Goal: Transaction & Acquisition: Purchase product/service

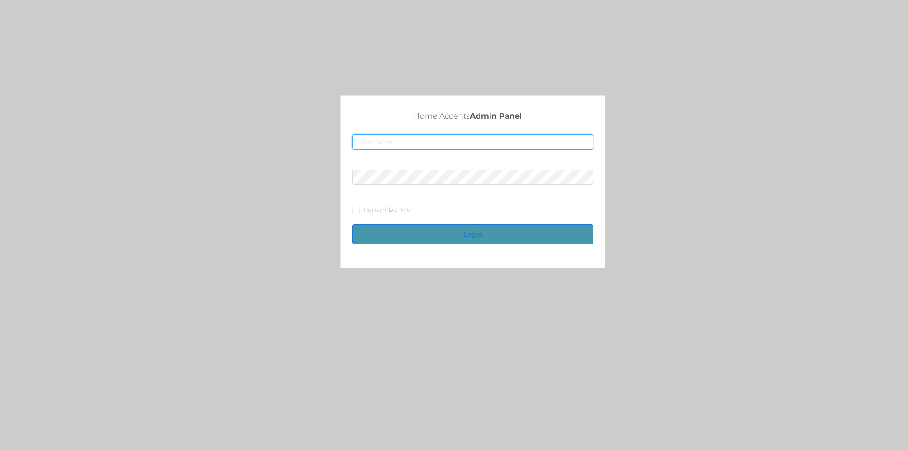
type input "fur1@accents.pw"
click at [546, 237] on button "Login" at bounding box center [472, 234] width 241 height 20
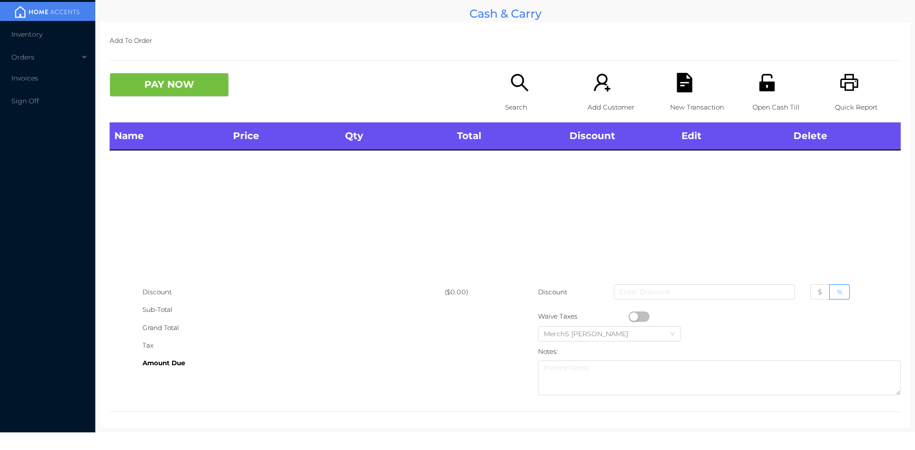
click at [515, 89] on icon "icon: search" at bounding box center [520, 83] width 20 height 20
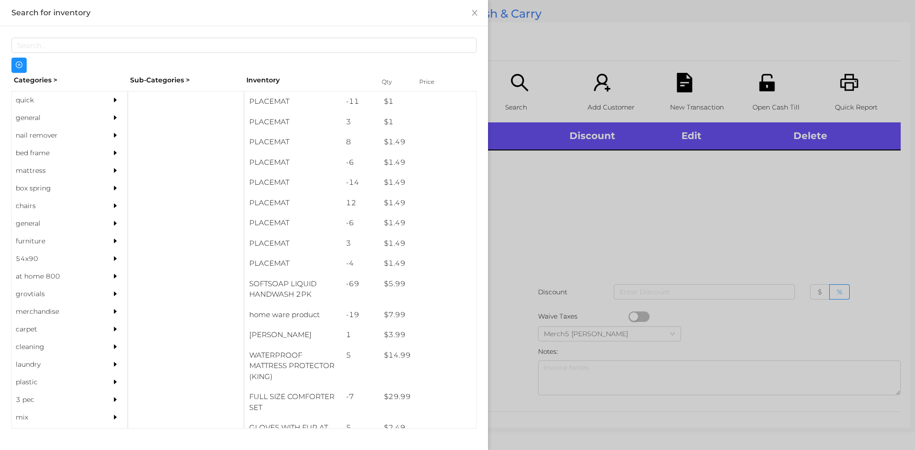
click at [68, 117] on div "general" at bounding box center [55, 118] width 87 height 18
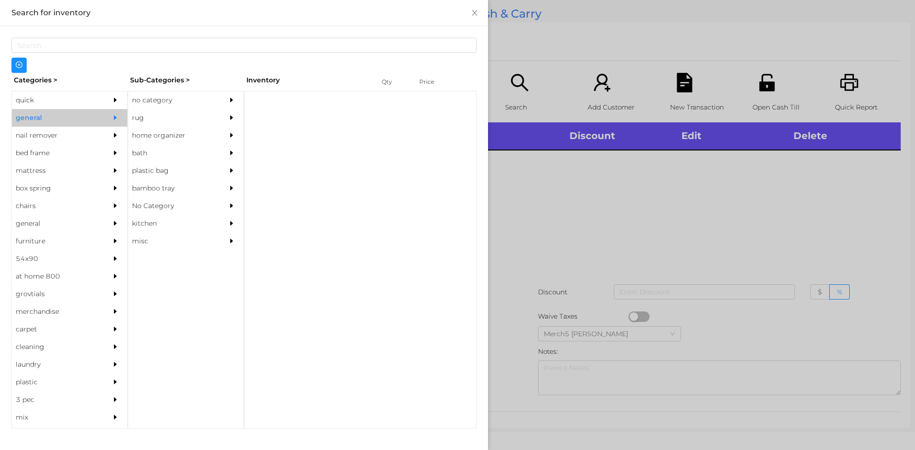
click at [155, 97] on div "no category" at bounding box center [171, 100] width 87 height 18
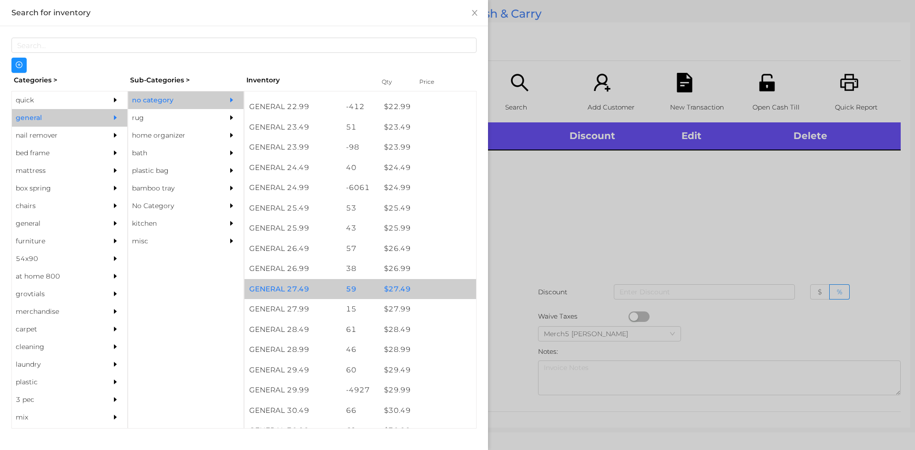
scroll to position [1143, 0]
click at [445, 283] on div "$ 27.49" at bounding box center [427, 289] width 97 height 20
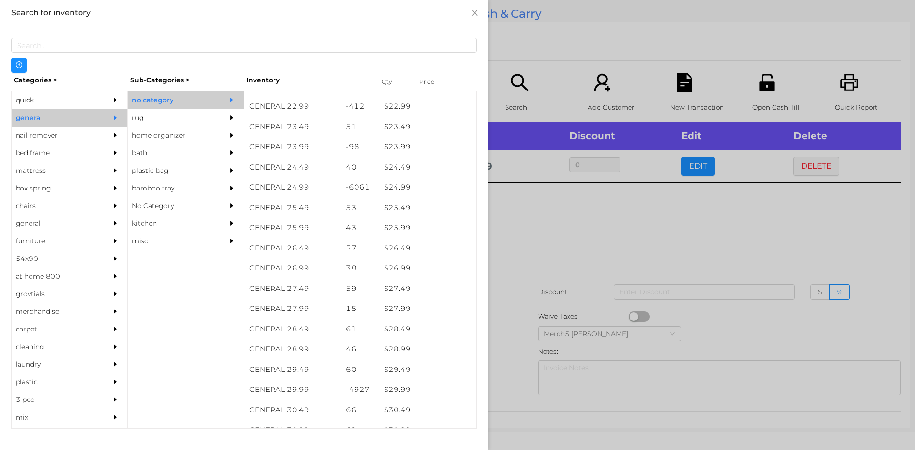
click at [552, 217] on div at bounding box center [457, 225] width 915 height 450
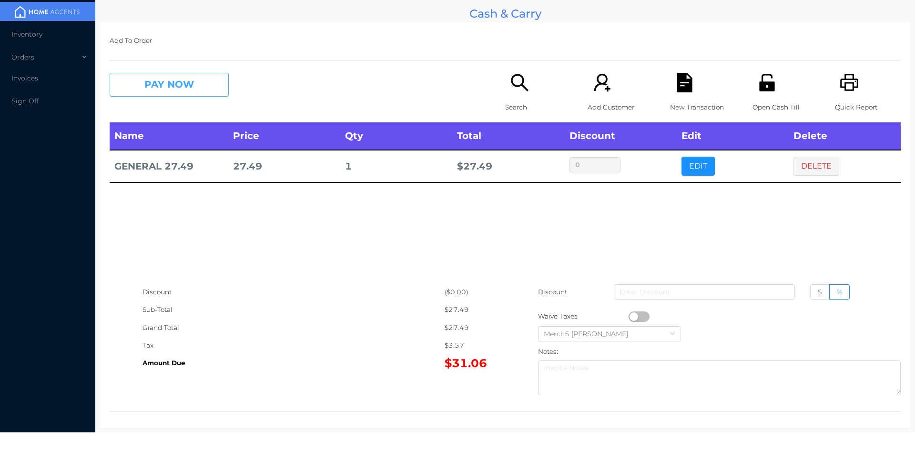
click at [175, 85] on button "PAY NOW" at bounding box center [169, 85] width 119 height 24
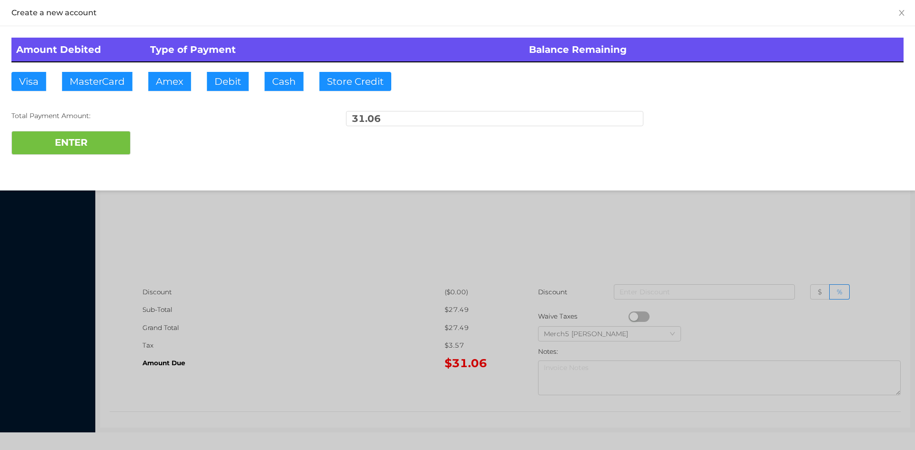
click at [357, 254] on div at bounding box center [457, 225] width 915 height 450
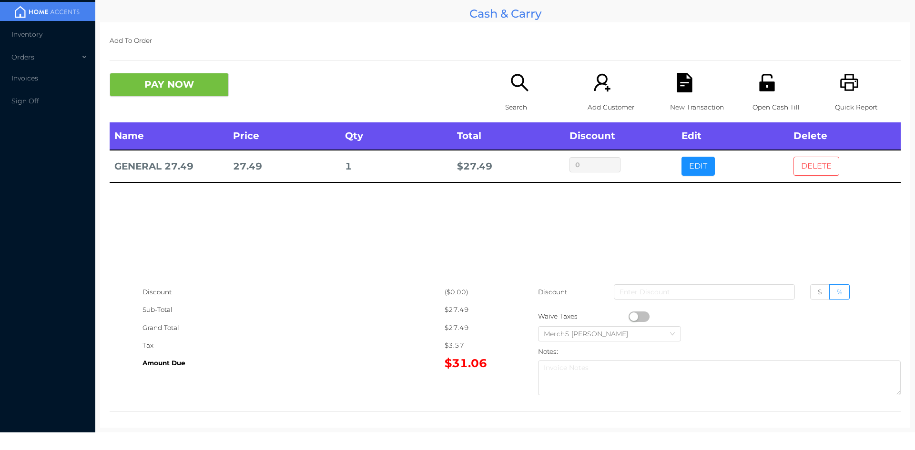
click at [825, 167] on button "DELETE" at bounding box center [816, 166] width 46 height 19
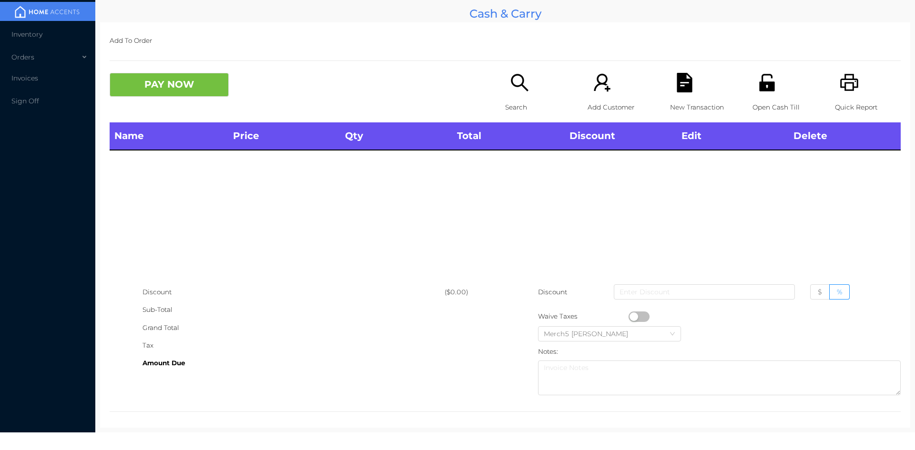
click at [521, 86] on icon "icon: search" at bounding box center [520, 83] width 20 height 20
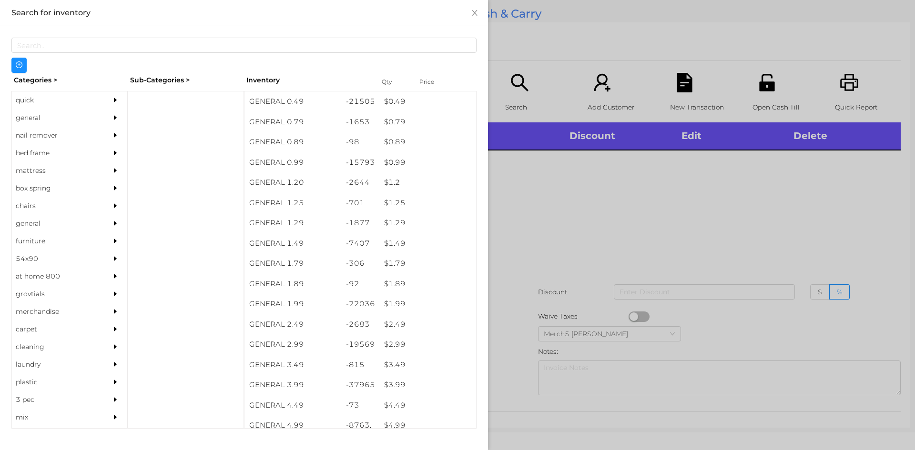
click at [93, 113] on div "general" at bounding box center [55, 118] width 87 height 18
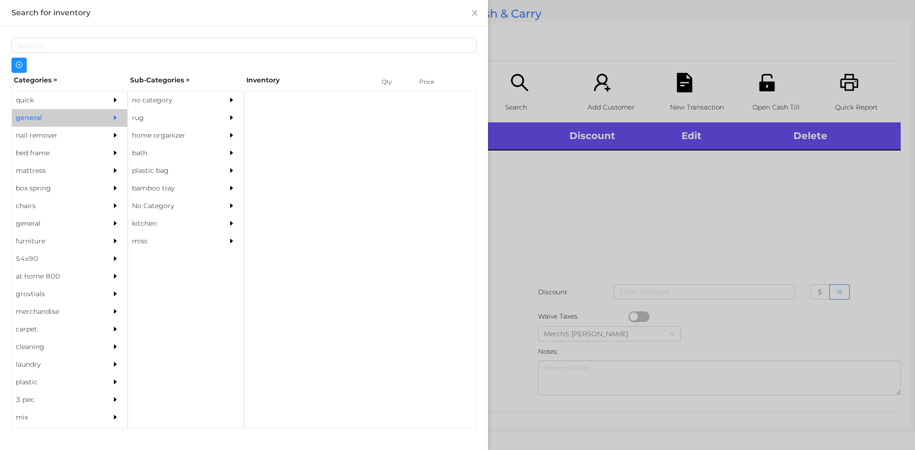
click at [148, 102] on div "no category" at bounding box center [171, 100] width 87 height 18
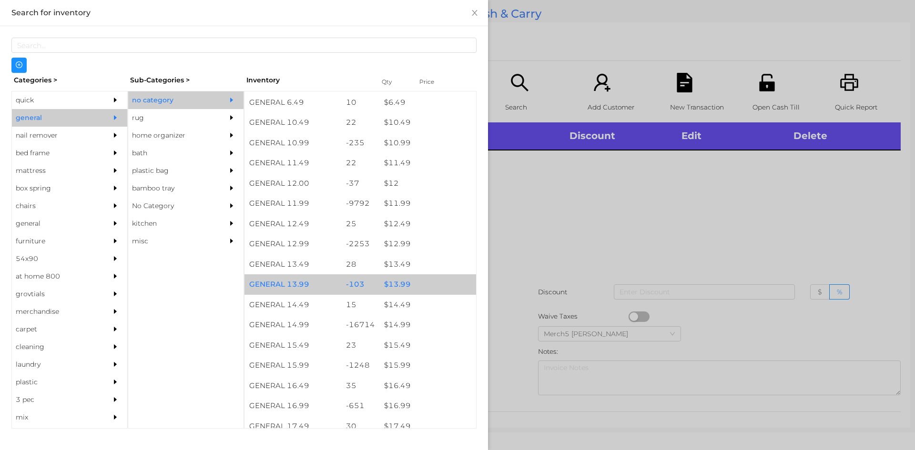
scroll to position [715, 0]
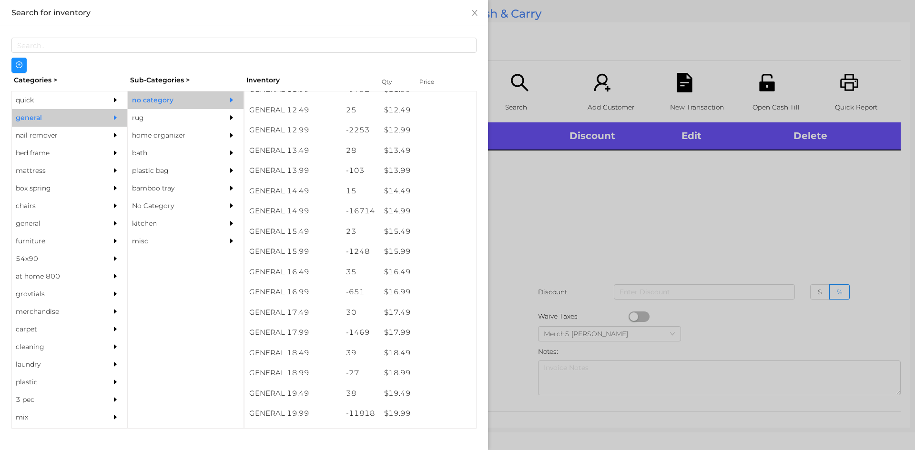
click at [665, 187] on div at bounding box center [457, 225] width 915 height 450
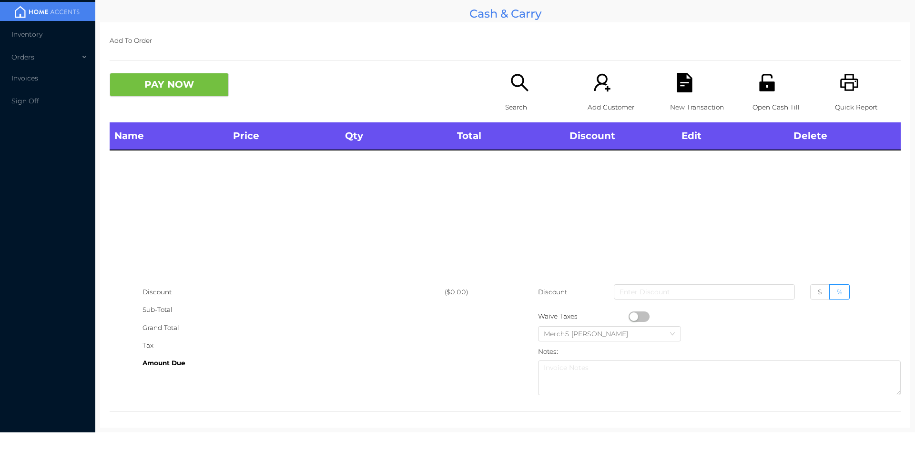
click at [516, 91] on icon "icon: search" at bounding box center [520, 83] width 20 height 20
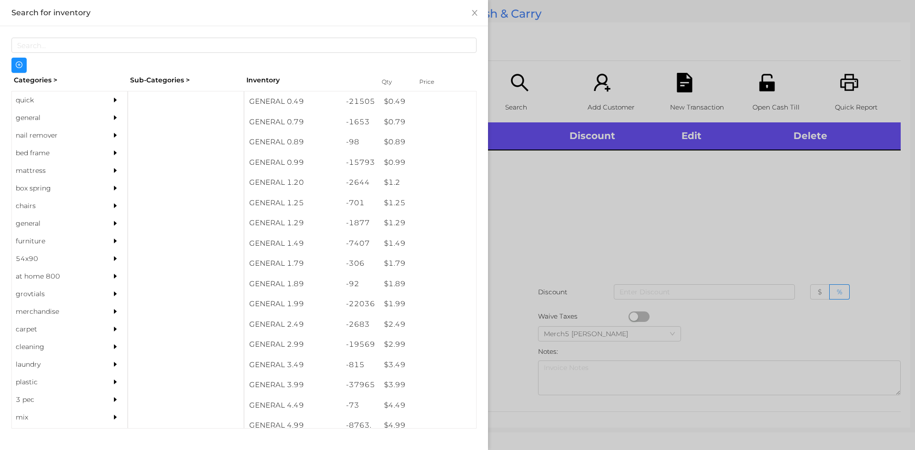
click at [76, 111] on div "general" at bounding box center [55, 118] width 87 height 18
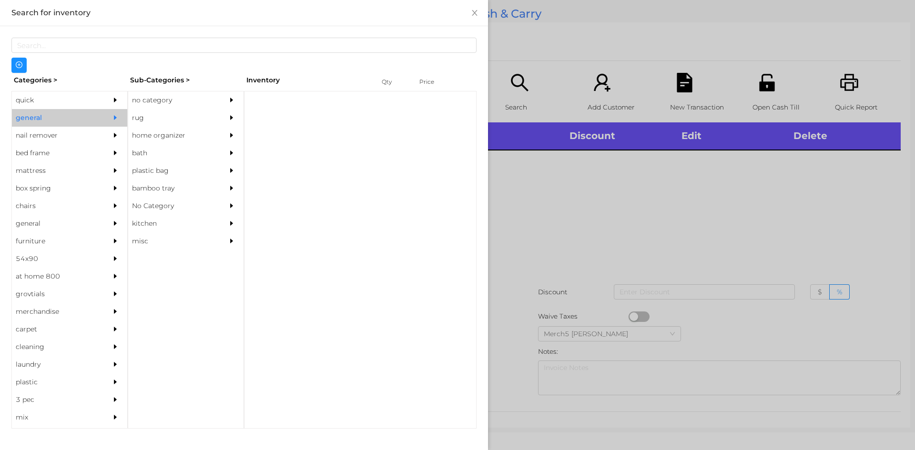
click at [146, 89] on div "Categories > Sub-Categories > Inventory Qty Price quick general nail remover be…" at bounding box center [243, 251] width 465 height 356
click at [194, 100] on div "no category" at bounding box center [171, 100] width 87 height 18
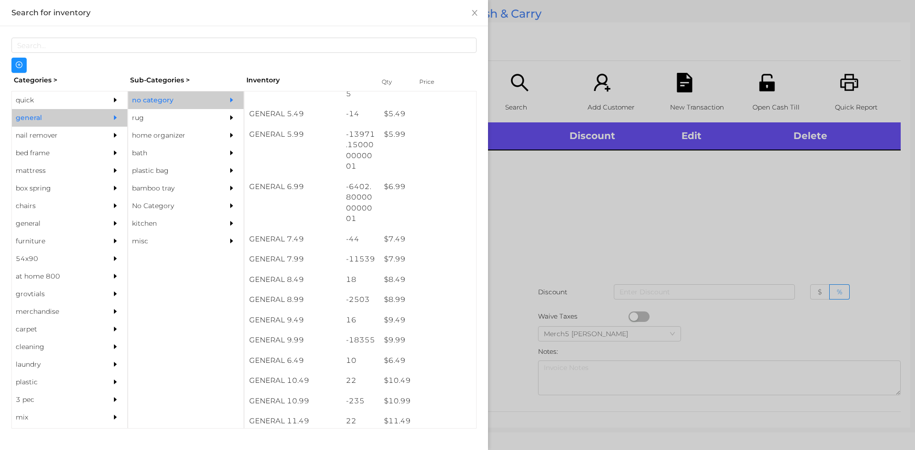
scroll to position [476, 0]
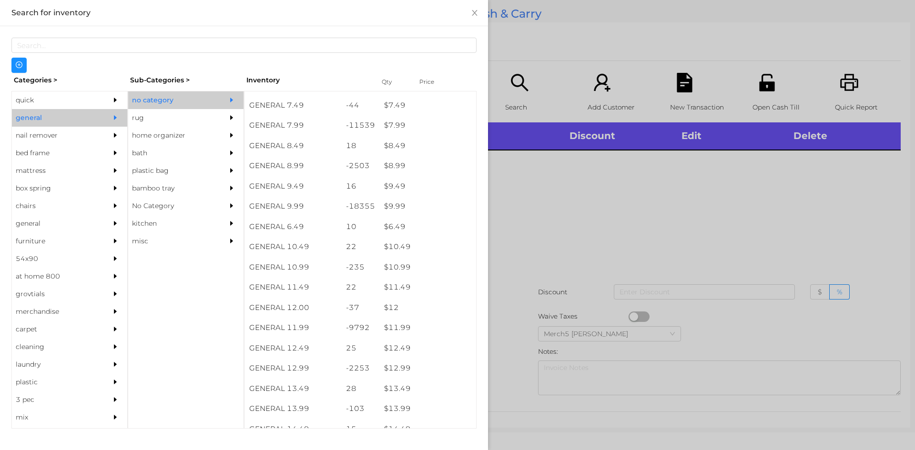
click at [574, 202] on div at bounding box center [457, 225] width 915 height 450
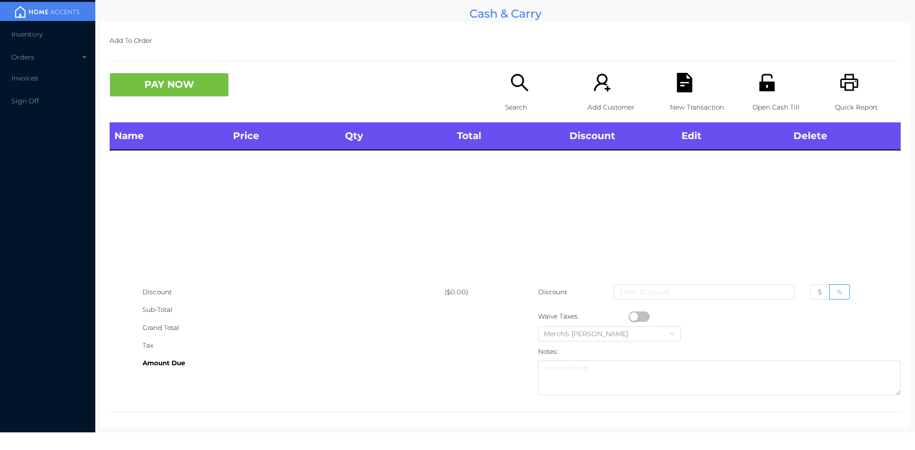
click at [530, 90] on div "Search" at bounding box center [538, 98] width 66 height 50
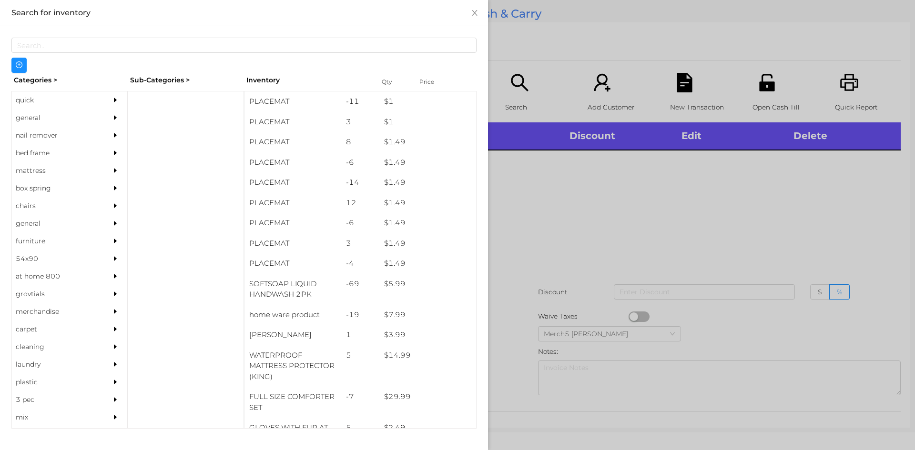
click at [112, 120] on icon "icon: caret-right" at bounding box center [115, 117] width 7 height 7
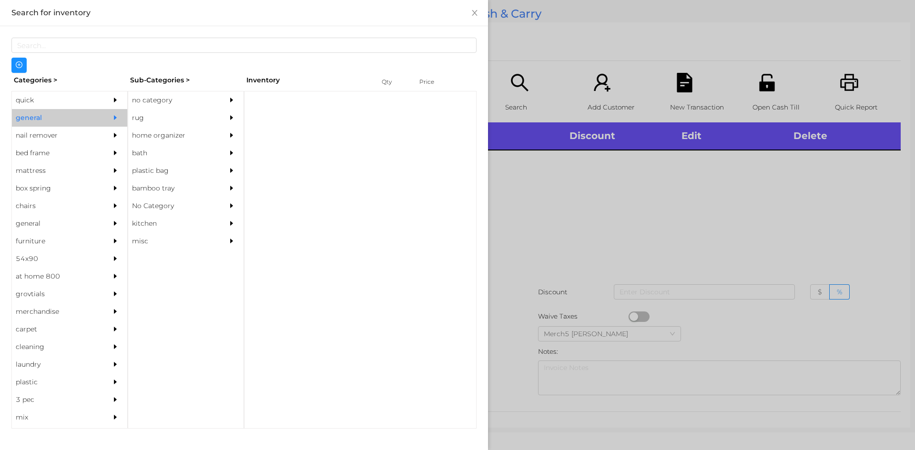
click at [162, 102] on div "no category" at bounding box center [171, 100] width 87 height 18
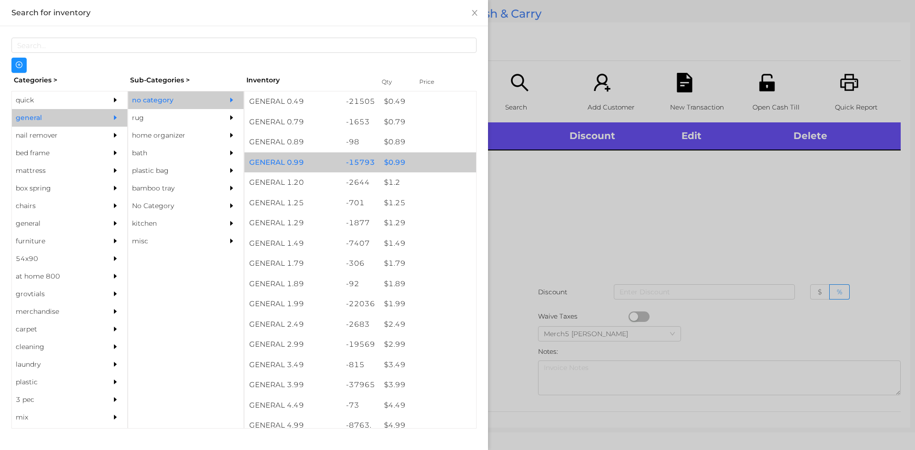
scroll to position [238, 0]
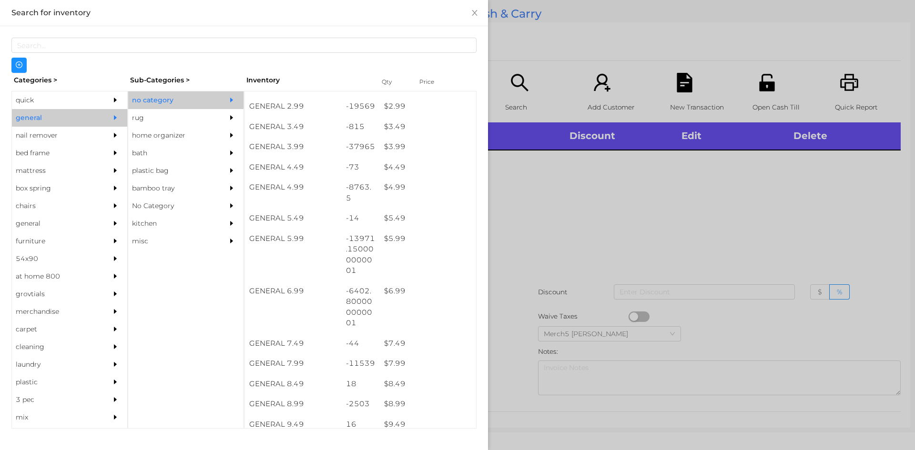
click at [680, 171] on div at bounding box center [457, 225] width 915 height 450
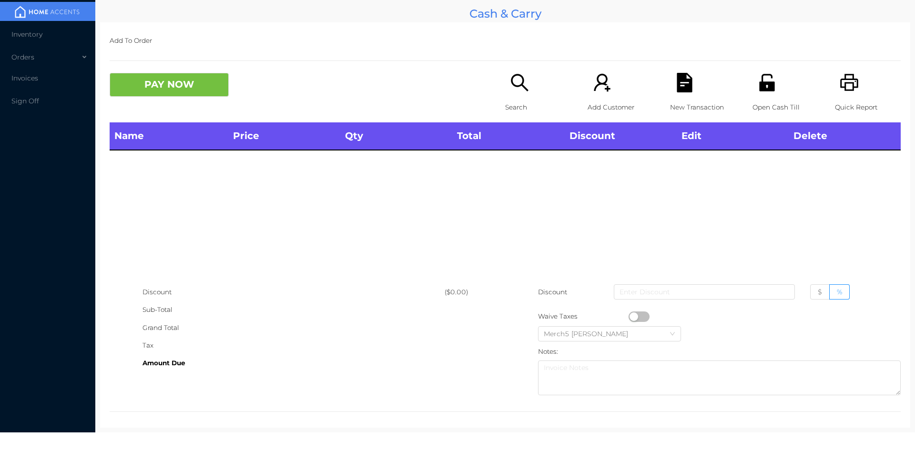
click at [762, 89] on icon "icon: unlock" at bounding box center [766, 82] width 15 height 17
click at [775, 94] on div "Open Cash Till" at bounding box center [785, 98] width 66 height 50
click at [522, 85] on icon "icon: search" at bounding box center [520, 83] width 20 height 20
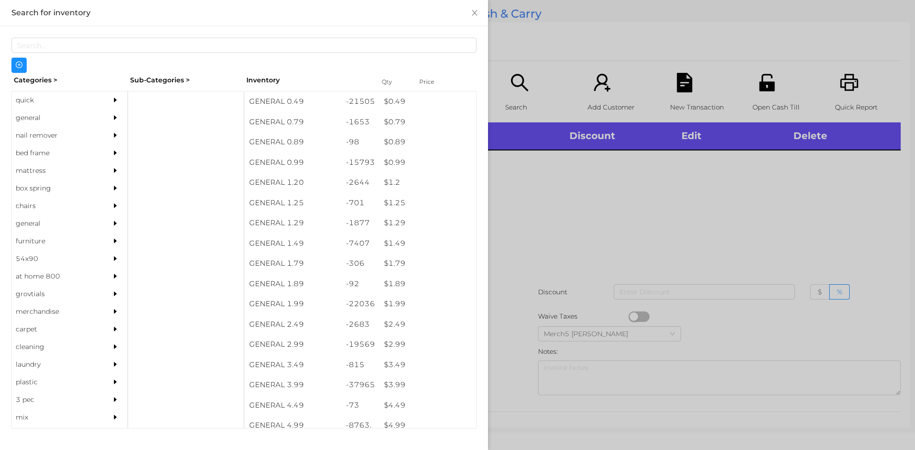
click at [92, 113] on div "general" at bounding box center [55, 118] width 87 height 18
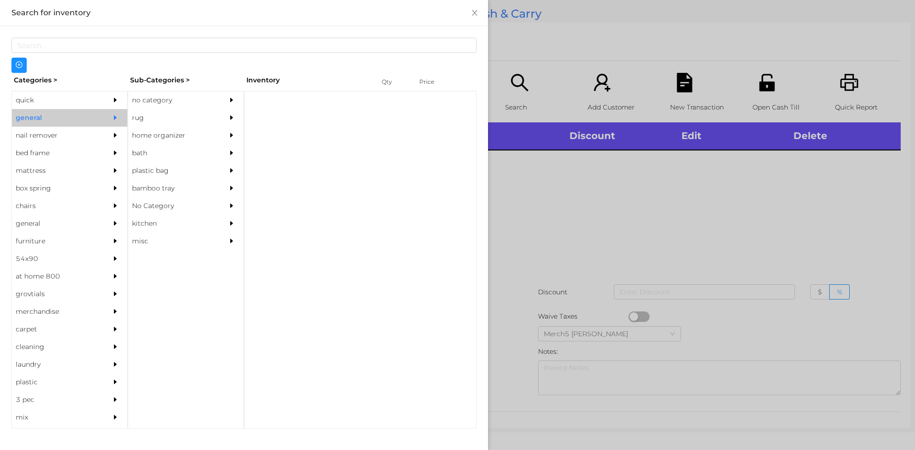
click at [197, 100] on div "no category" at bounding box center [171, 100] width 87 height 18
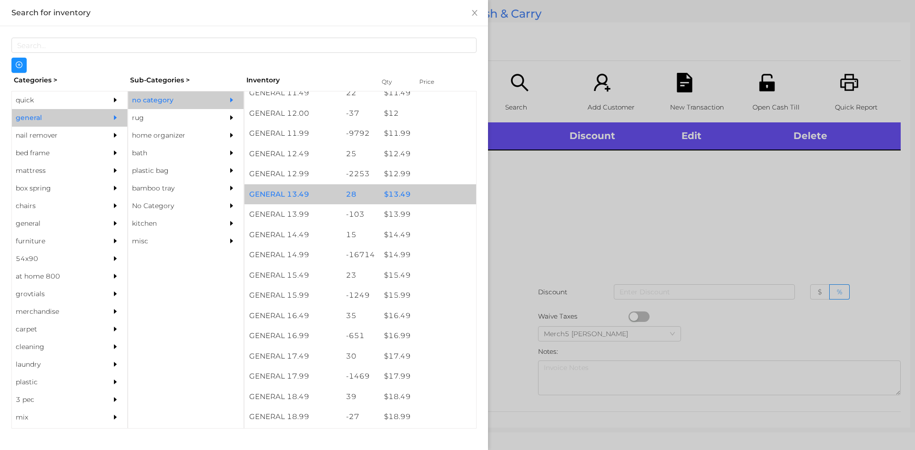
scroll to position [667, 0]
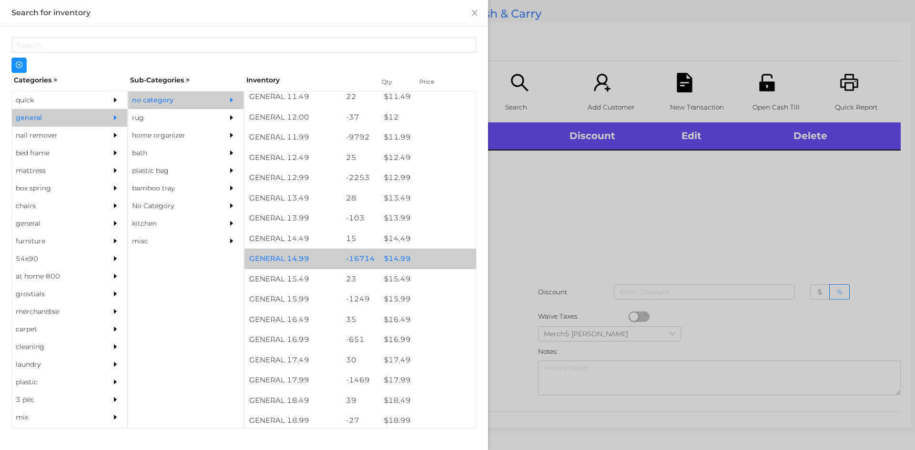
click at [443, 259] on div "$ 14.99" at bounding box center [427, 259] width 97 height 20
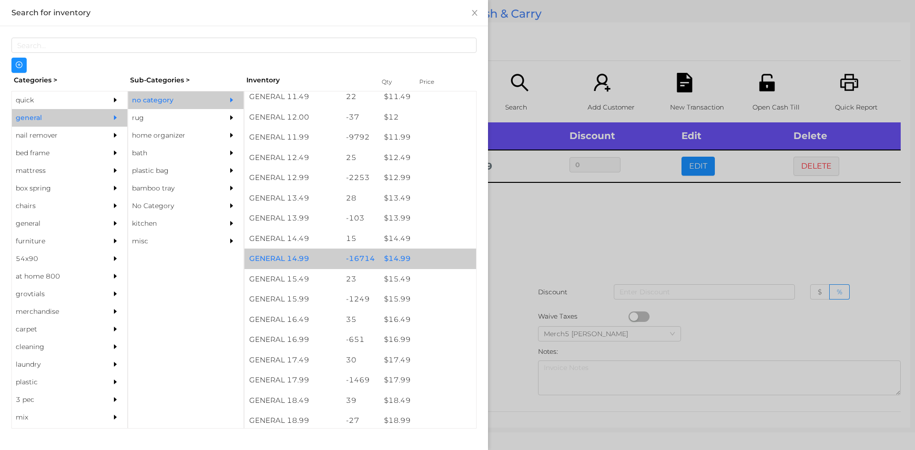
click at [443, 259] on div "$ 14.99" at bounding box center [427, 259] width 97 height 20
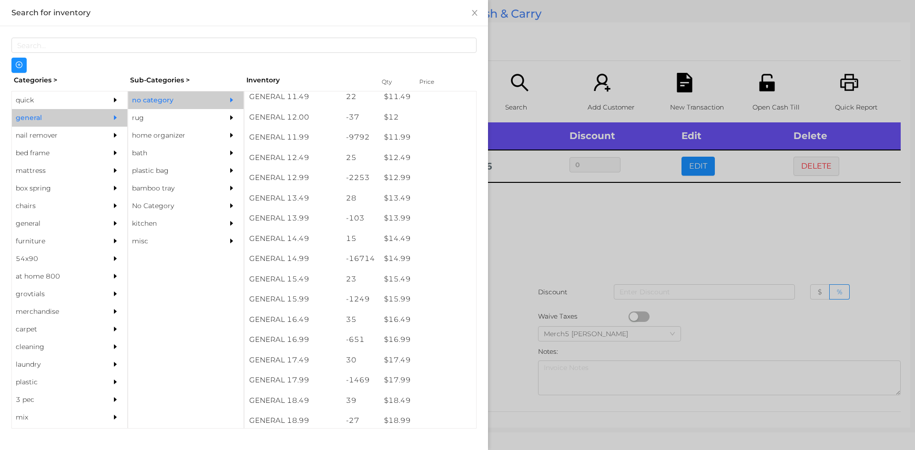
click at [569, 243] on div at bounding box center [457, 225] width 915 height 450
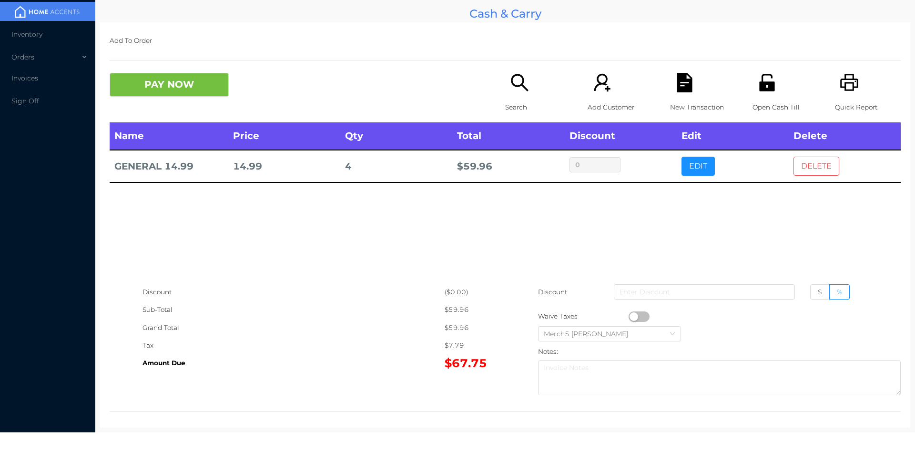
click at [820, 166] on button "DELETE" at bounding box center [816, 166] width 46 height 19
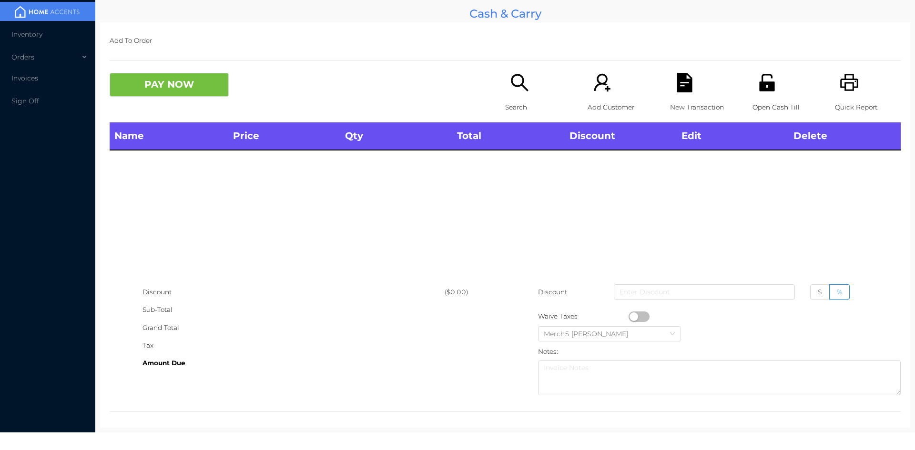
click at [517, 91] on icon "icon: search" at bounding box center [520, 83] width 20 height 20
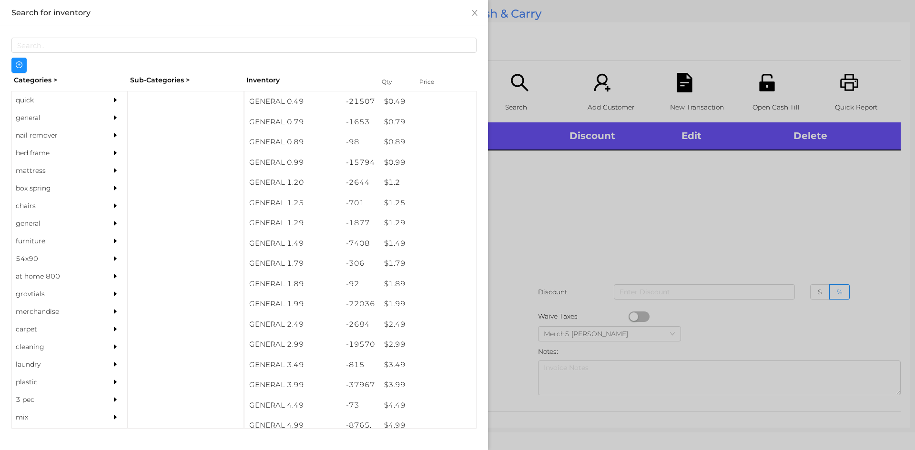
click at [101, 106] on div "quick" at bounding box center [69, 100] width 115 height 18
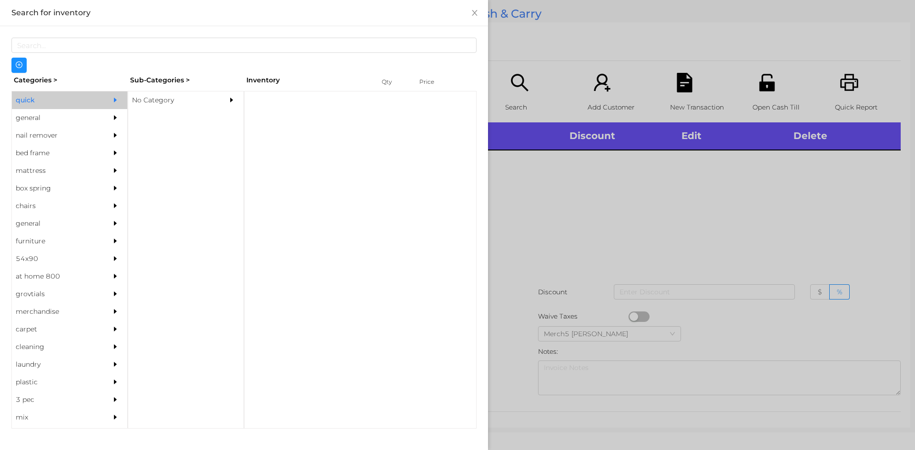
click at [112, 118] on icon "icon: caret-right" at bounding box center [115, 117] width 7 height 7
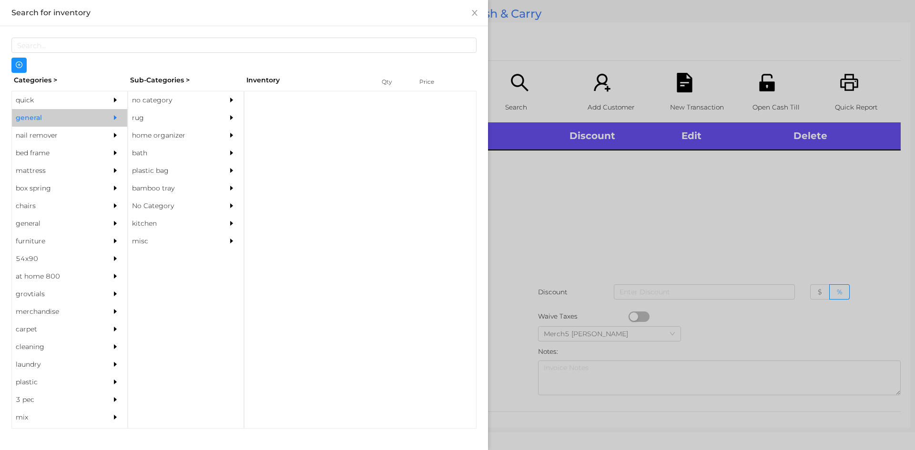
click at [178, 95] on div "no category" at bounding box center [171, 100] width 87 height 18
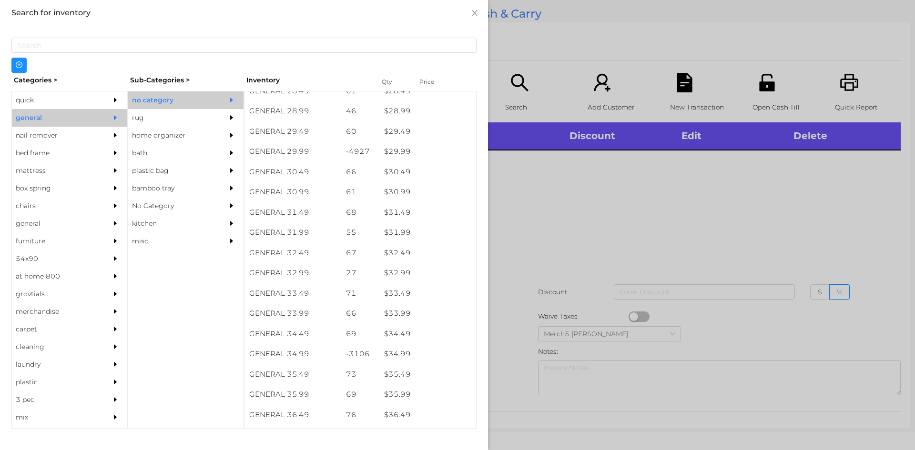
scroll to position [1480, 0]
click at [711, 238] on div at bounding box center [457, 225] width 915 height 450
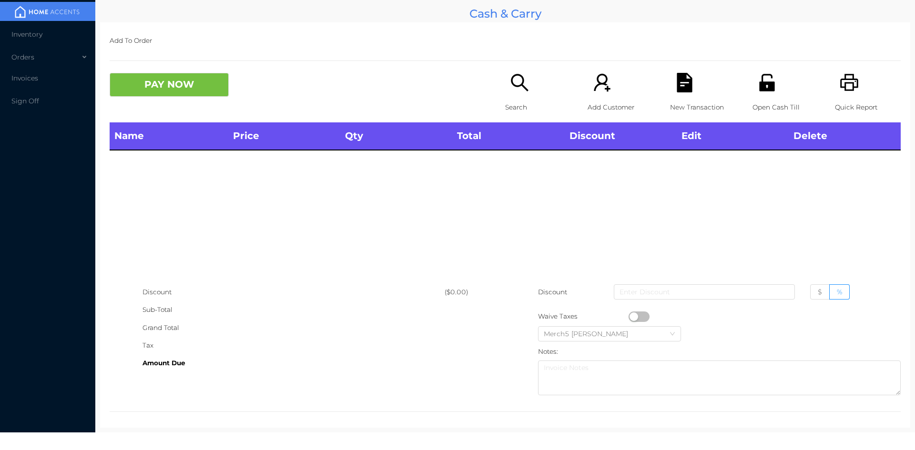
click at [532, 97] on div "Search" at bounding box center [538, 98] width 66 height 50
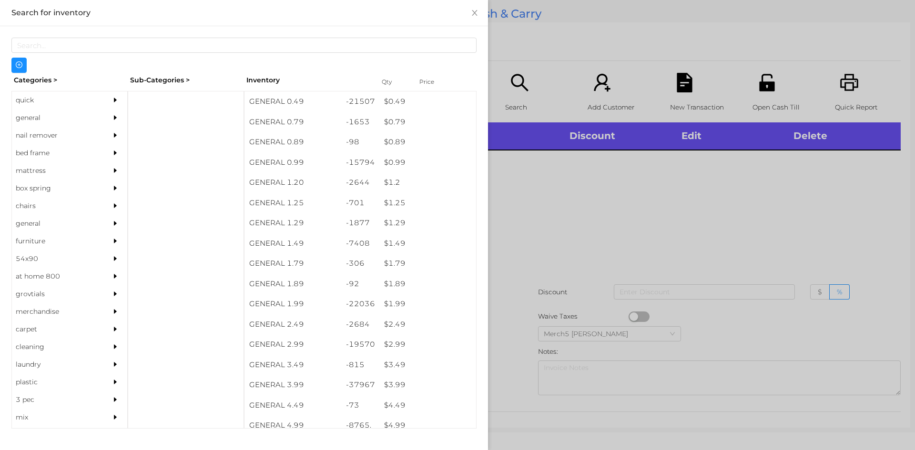
click at [108, 120] on div at bounding box center [117, 118] width 19 height 18
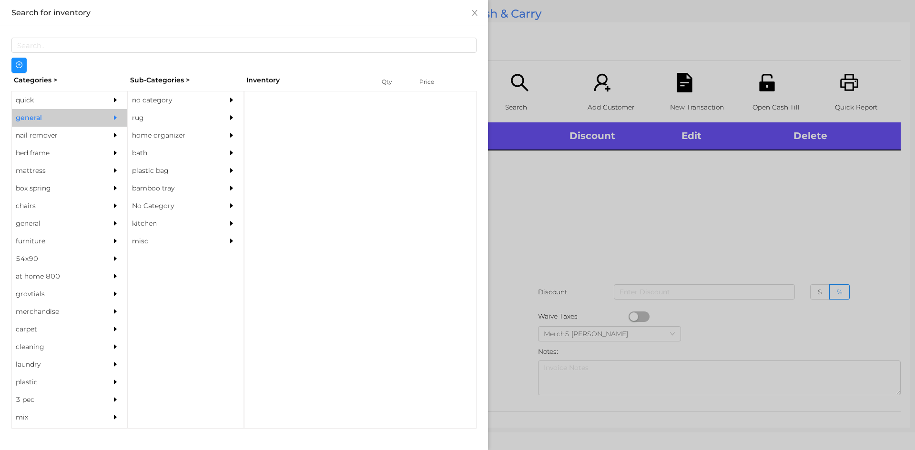
click at [173, 108] on div "no category" at bounding box center [171, 100] width 87 height 18
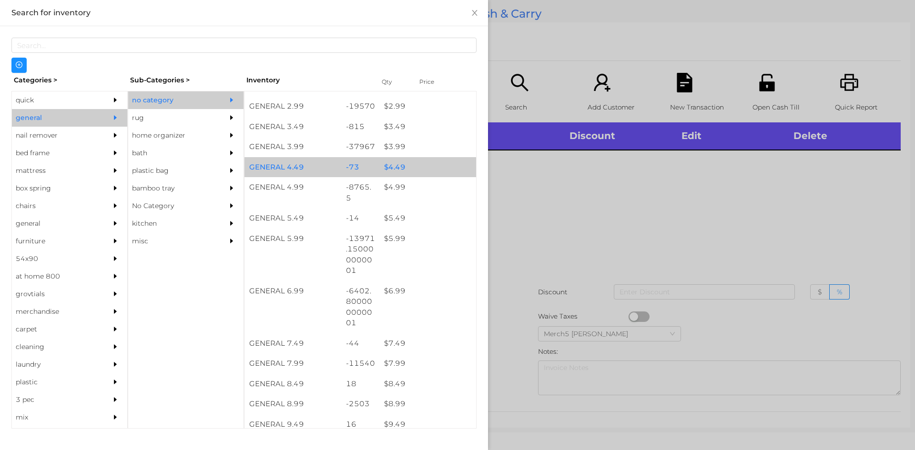
scroll to position [381, 0]
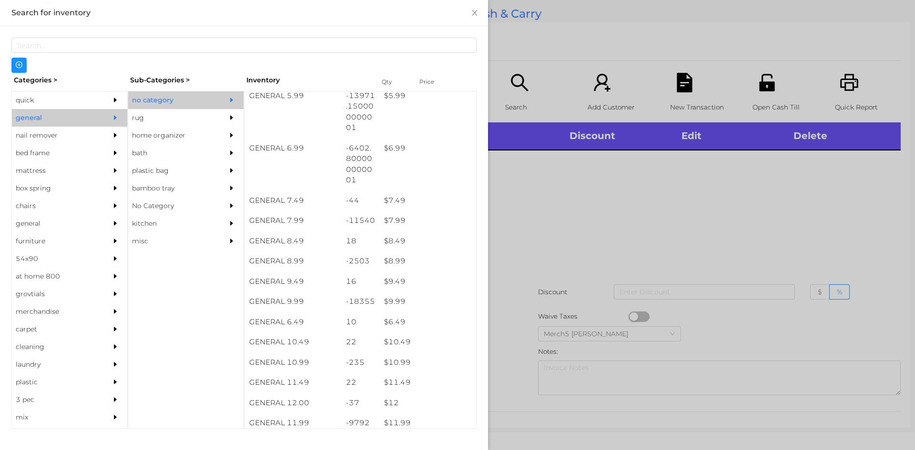
click at [730, 193] on div at bounding box center [457, 225] width 915 height 450
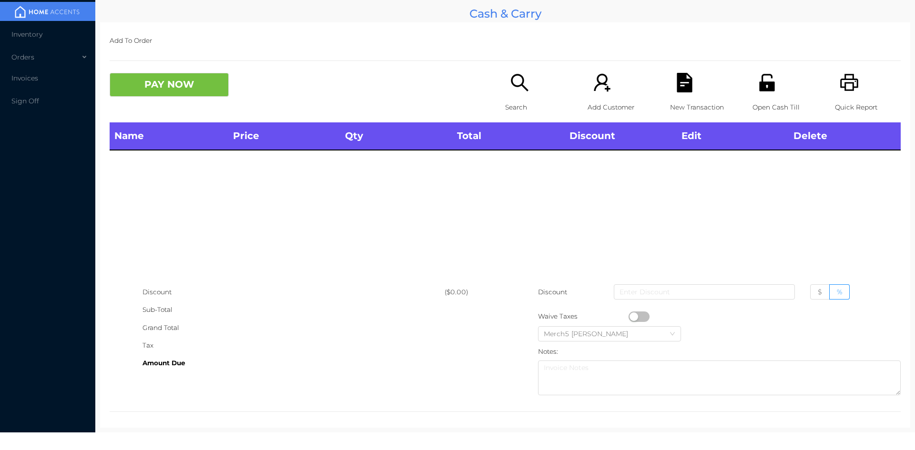
click at [534, 91] on div "Search" at bounding box center [538, 98] width 66 height 50
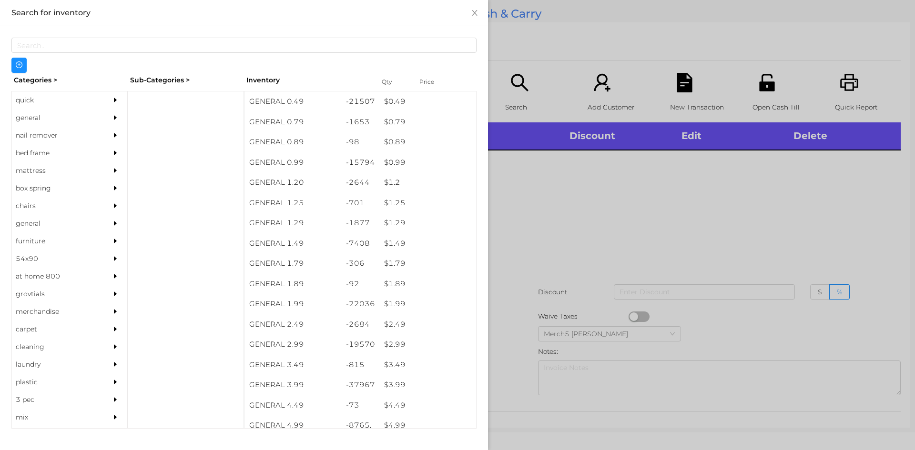
click at [93, 114] on div "general" at bounding box center [69, 118] width 115 height 18
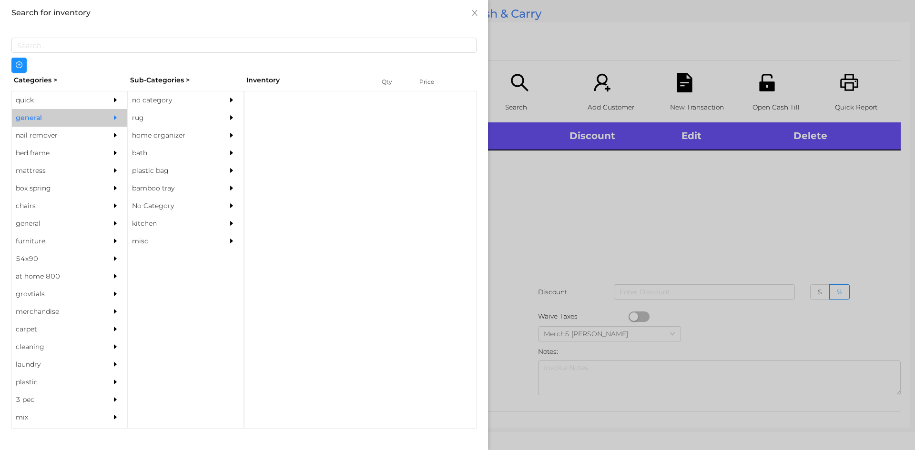
click at [221, 96] on div "no category" at bounding box center [185, 100] width 115 height 18
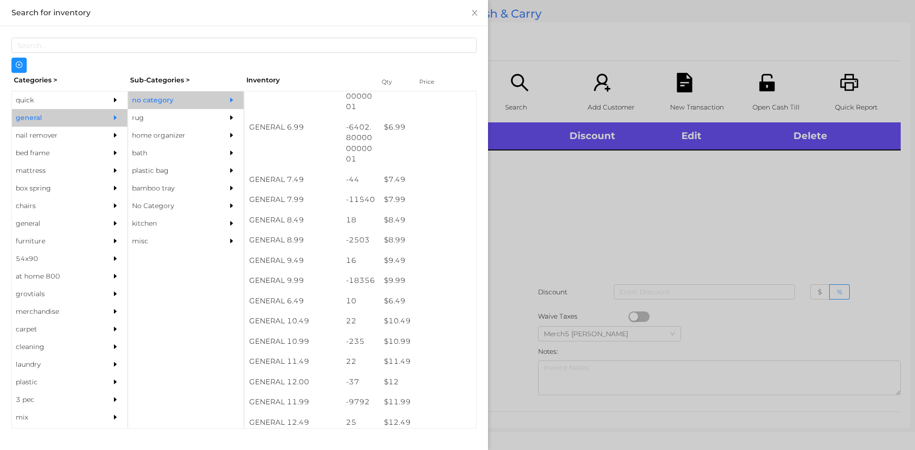
scroll to position [524, 0]
click at [586, 217] on div at bounding box center [457, 225] width 915 height 450
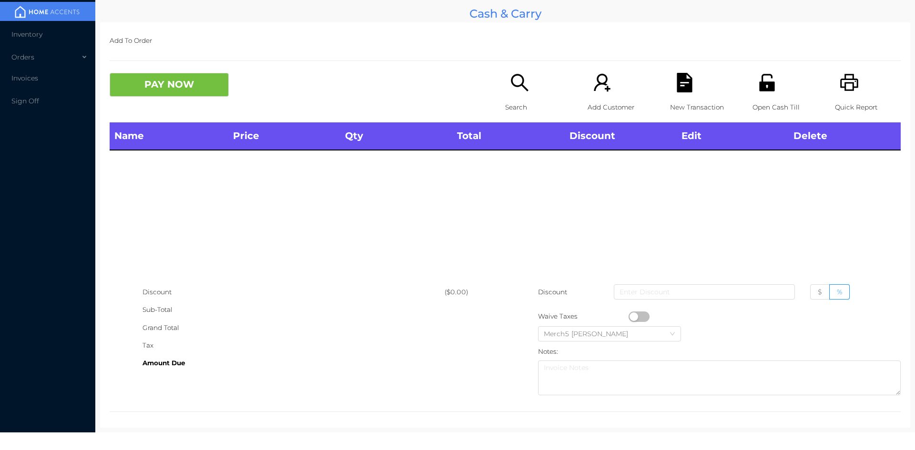
click at [521, 95] on div "Search" at bounding box center [538, 98] width 66 height 50
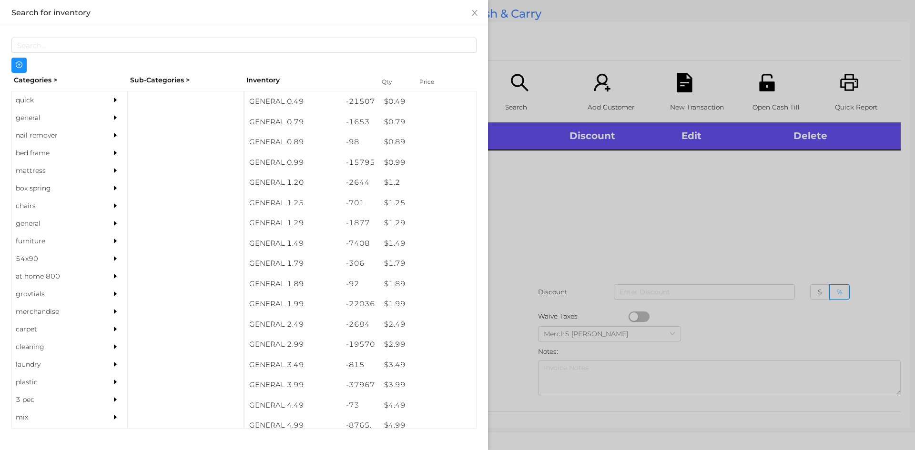
click at [54, 121] on div "general" at bounding box center [55, 118] width 87 height 18
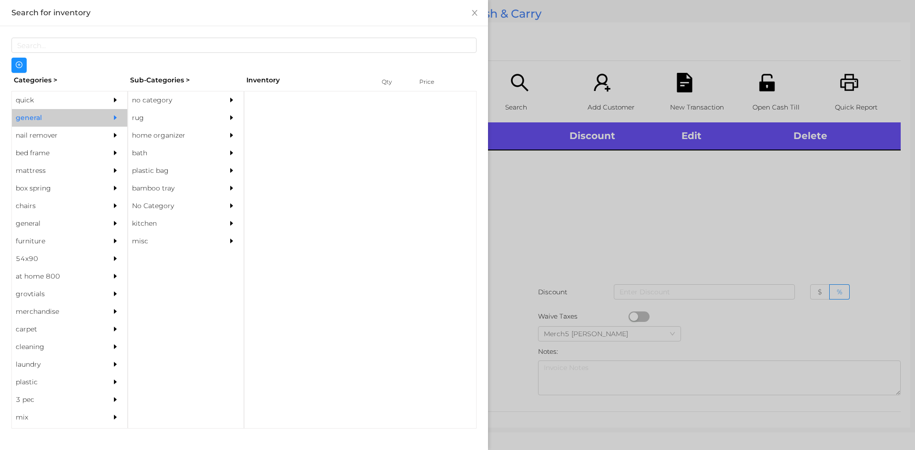
click at [152, 106] on div "no category" at bounding box center [171, 100] width 87 height 18
click at [230, 103] on div at bounding box center [233, 100] width 19 height 18
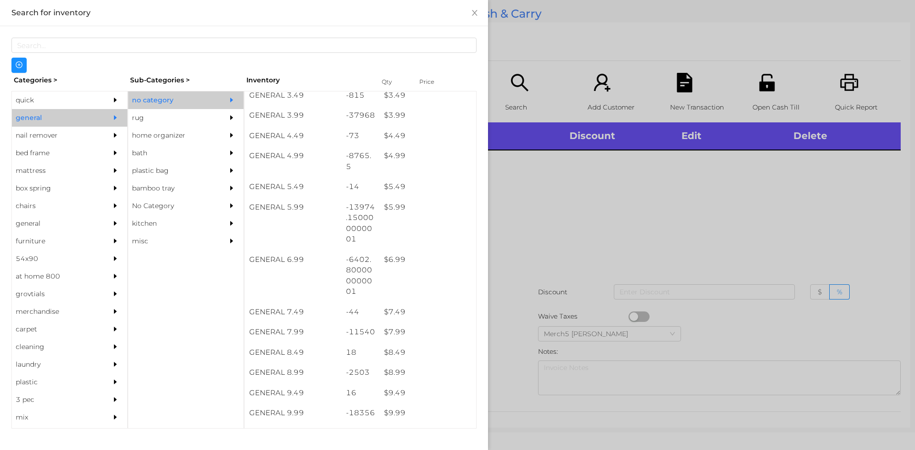
scroll to position [286, 0]
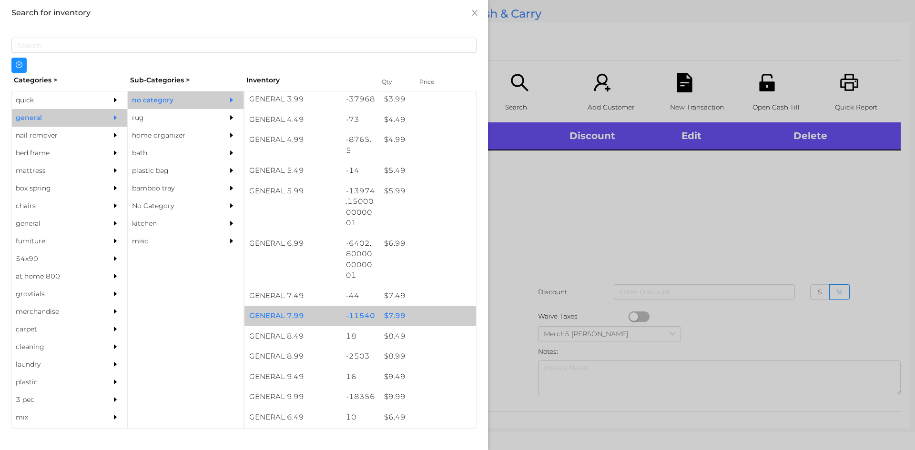
click at [412, 324] on div "$ 7.99" at bounding box center [427, 316] width 97 height 20
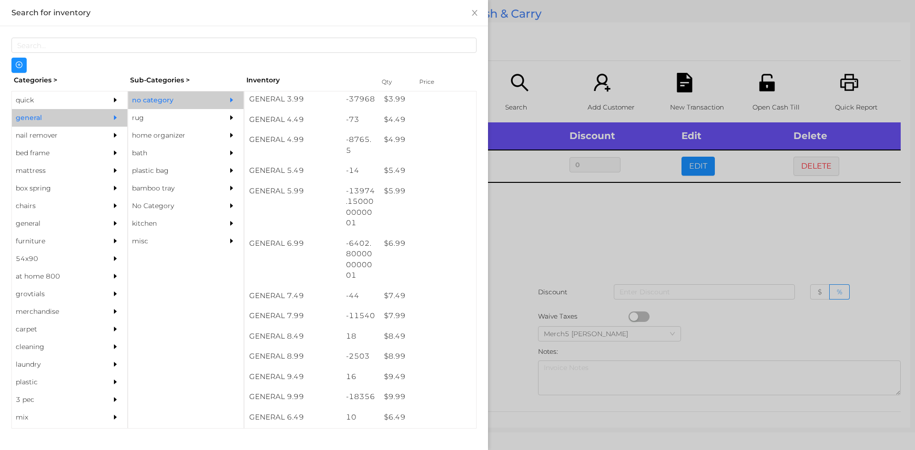
click at [541, 263] on div at bounding box center [457, 225] width 915 height 450
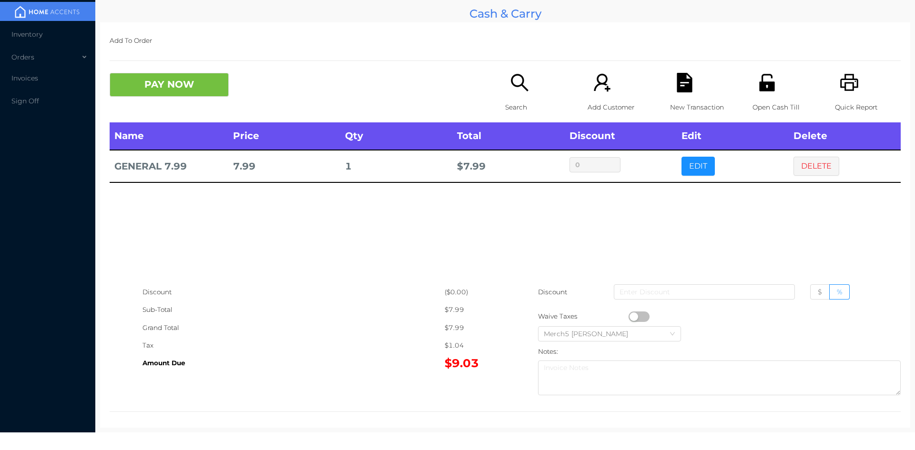
click at [516, 92] on div "Search" at bounding box center [538, 98] width 66 height 50
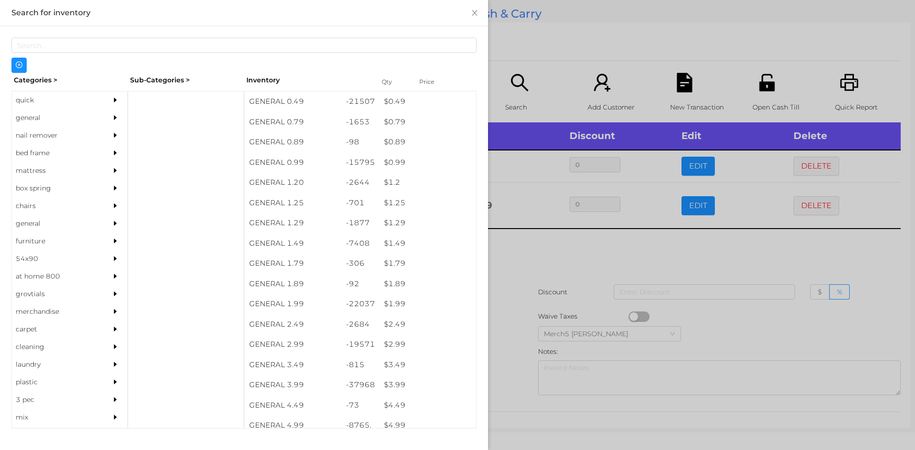
click at [556, 257] on div at bounding box center [457, 225] width 915 height 450
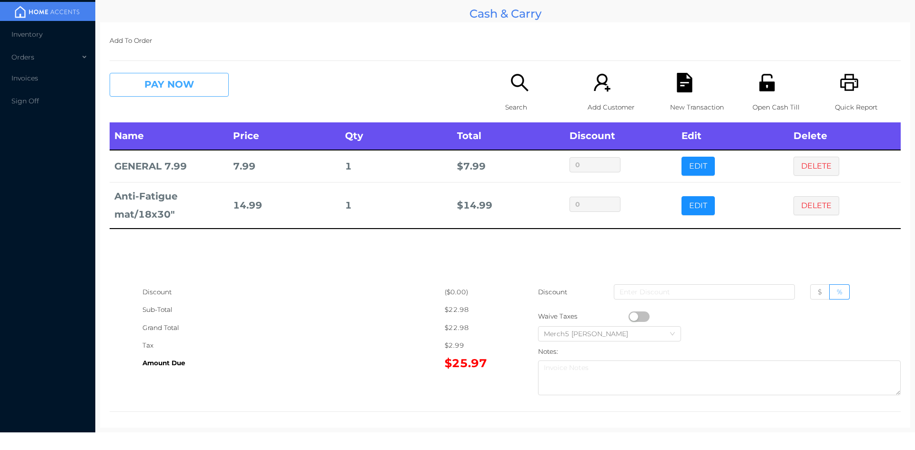
click at [207, 77] on button "PAY NOW" at bounding box center [169, 85] width 119 height 24
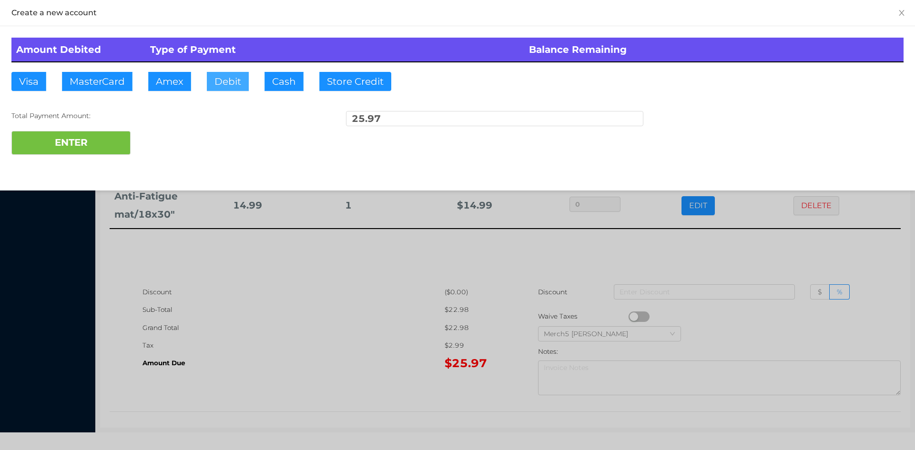
click at [233, 74] on button "Debit" at bounding box center [228, 81] width 42 height 19
click at [113, 151] on button "ENTER" at bounding box center [70, 143] width 119 height 24
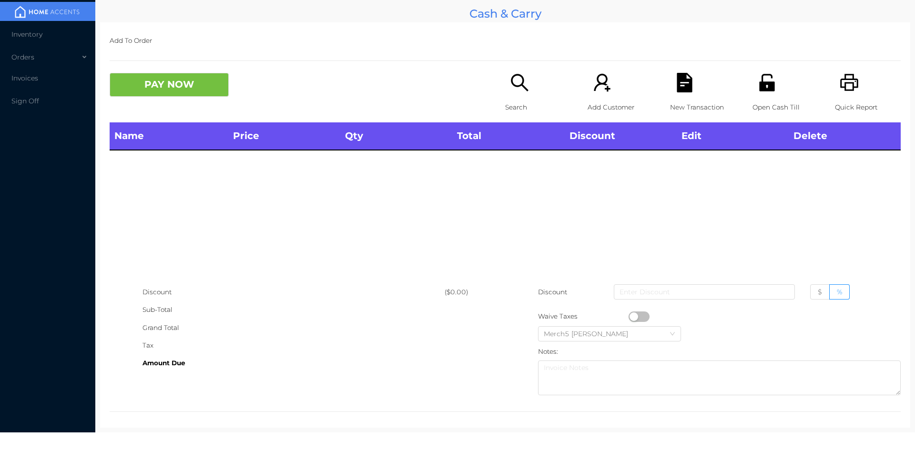
click at [518, 87] on icon "icon: search" at bounding box center [520, 83] width 20 height 20
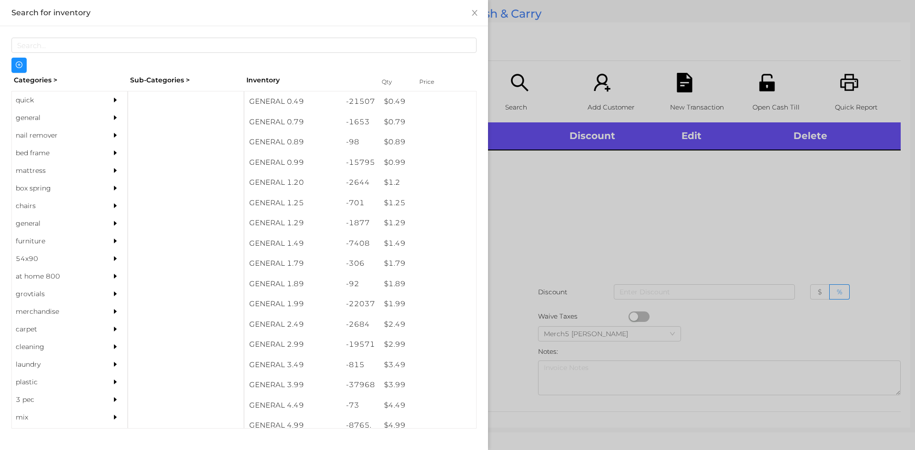
click at [108, 115] on div at bounding box center [117, 118] width 19 height 18
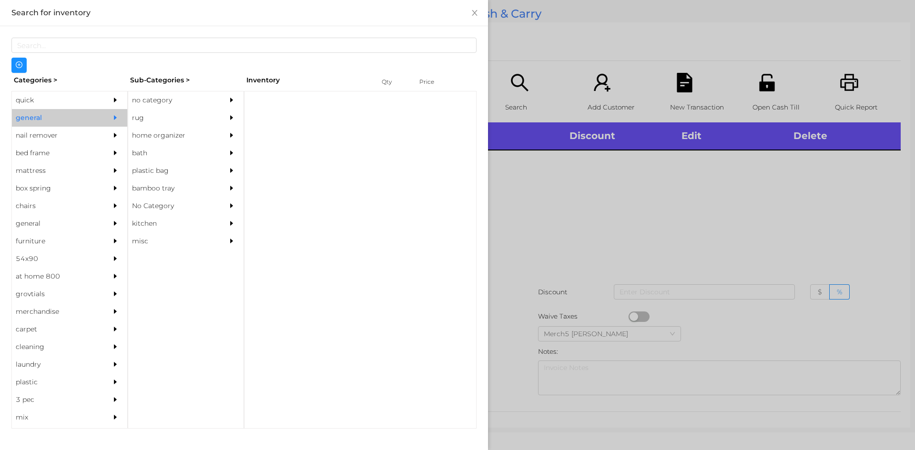
drag, startPoint x: 180, startPoint y: 93, endPoint x: 183, endPoint y: 101, distance: 8.1
click at [181, 94] on div "no category" at bounding box center [171, 100] width 87 height 18
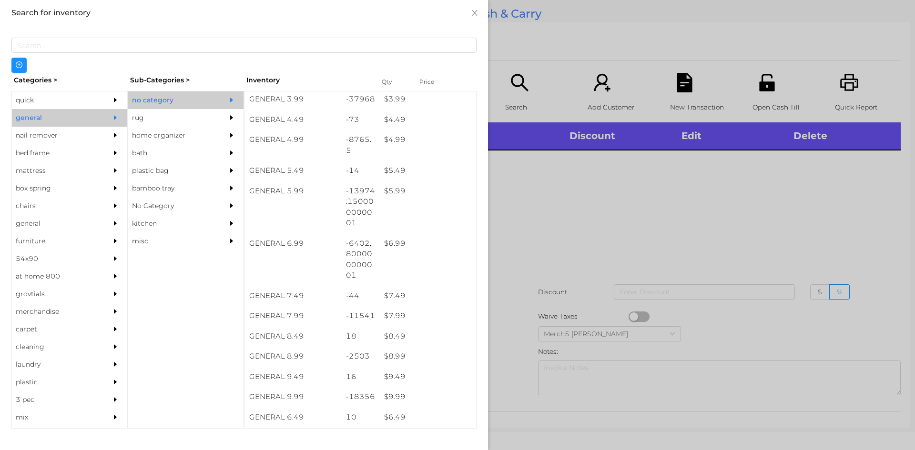
click at [759, 167] on div at bounding box center [457, 225] width 915 height 450
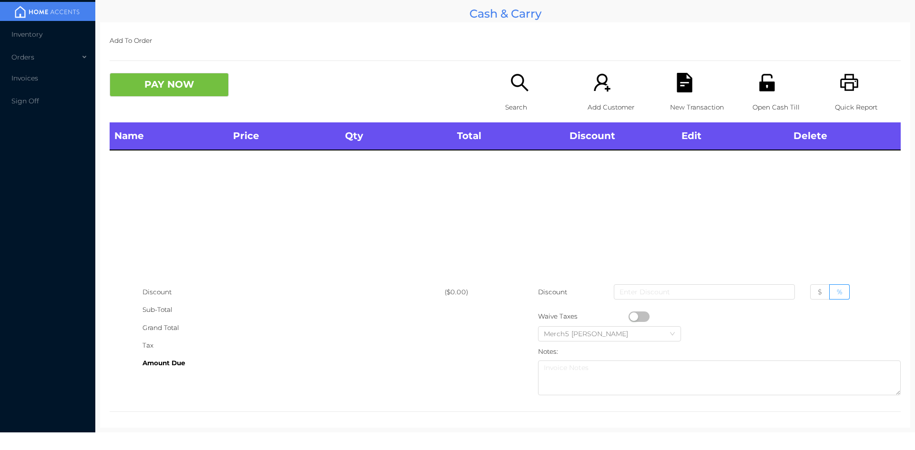
click at [843, 83] on icon "icon: printer" at bounding box center [849, 82] width 18 height 17
click at [527, 87] on div "Search" at bounding box center [538, 98] width 66 height 50
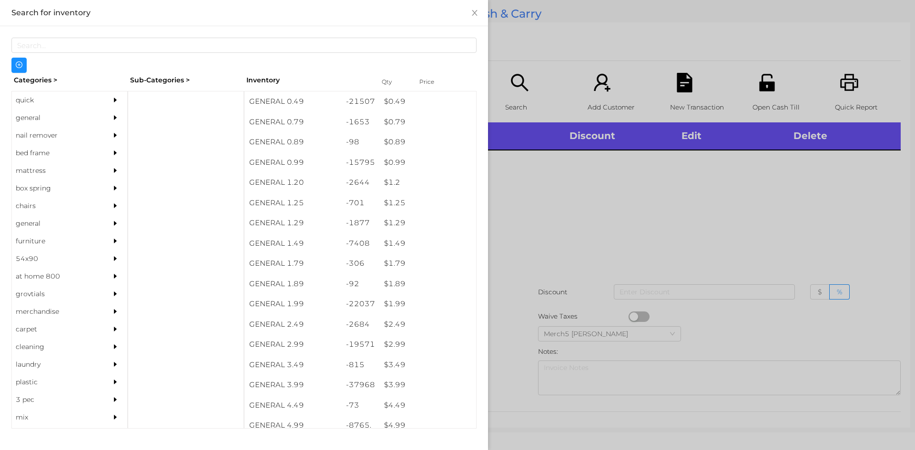
click at [86, 113] on div "general" at bounding box center [55, 118] width 87 height 18
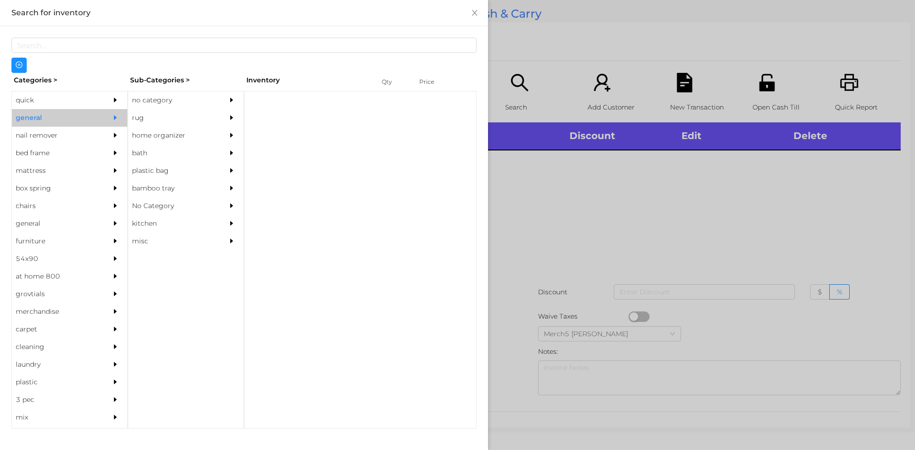
click at [168, 96] on div "no category" at bounding box center [171, 100] width 87 height 18
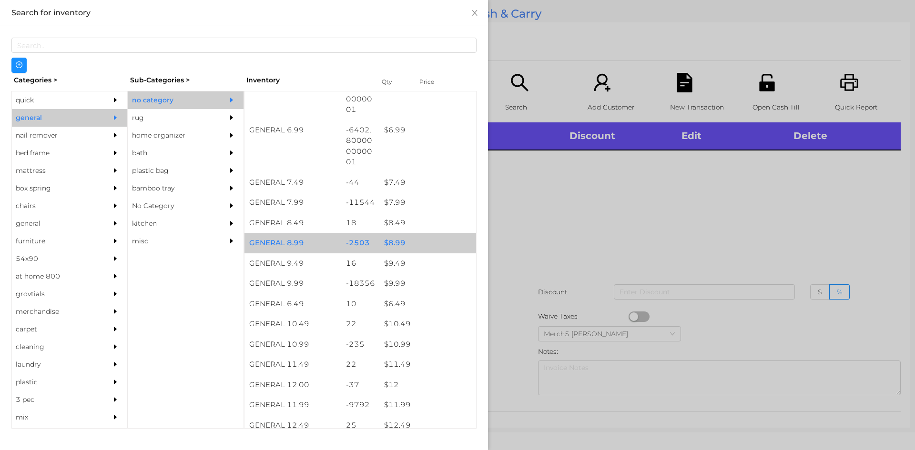
scroll to position [476, 0]
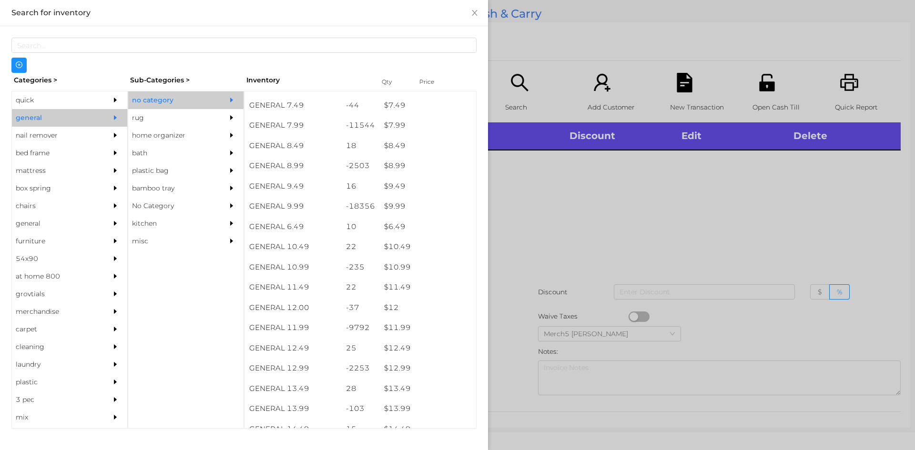
click at [547, 164] on div at bounding box center [457, 225] width 915 height 450
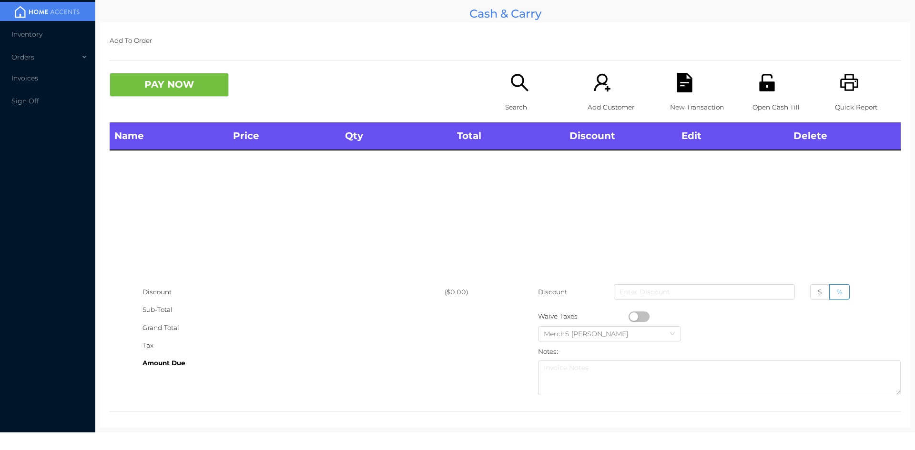
click at [522, 91] on icon "icon: search" at bounding box center [520, 83] width 20 height 20
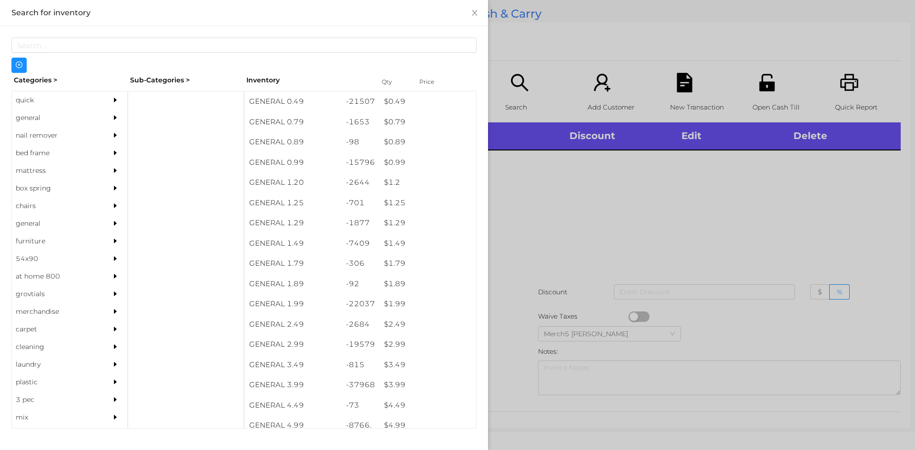
click at [695, 239] on div at bounding box center [457, 225] width 915 height 450
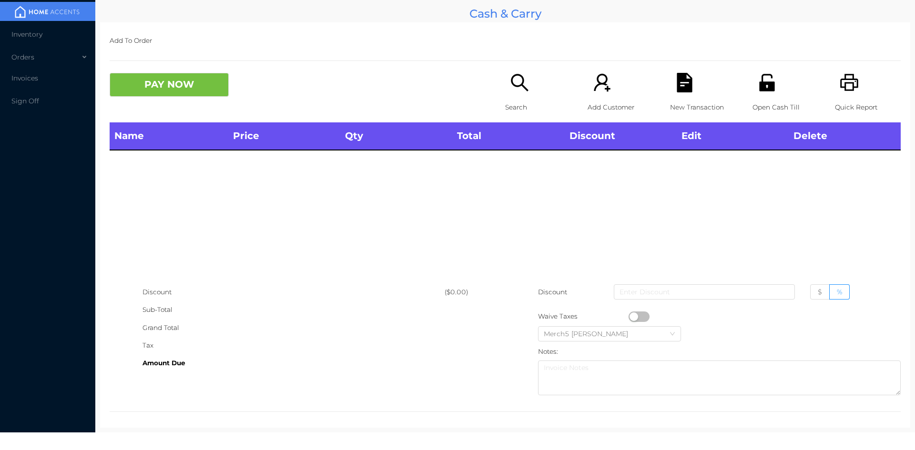
click at [529, 90] on div "Search" at bounding box center [538, 98] width 66 height 50
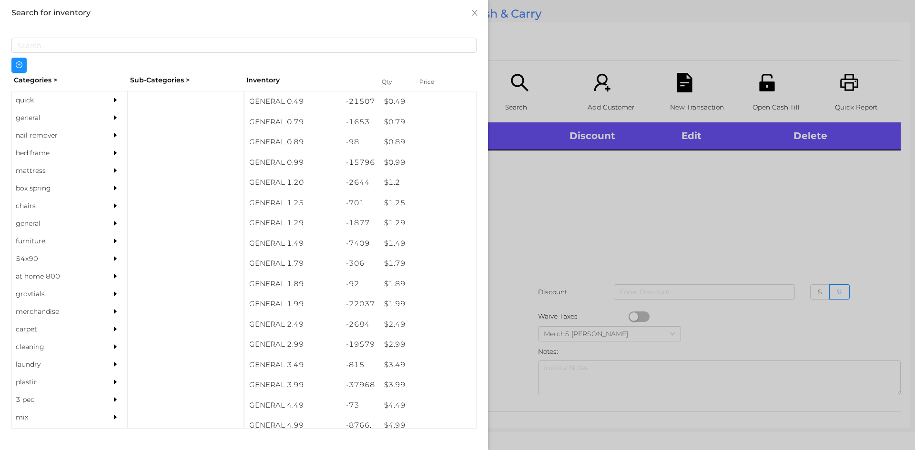
click at [61, 109] on div "quick" at bounding box center [55, 100] width 87 height 18
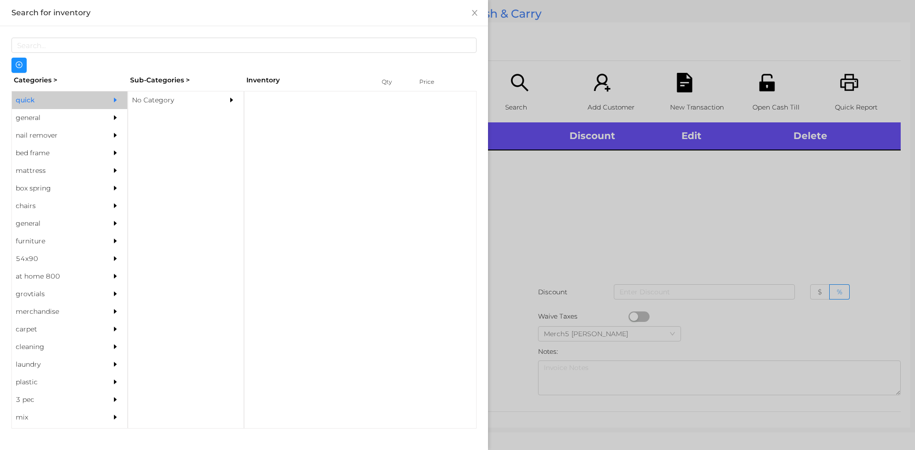
click at [112, 116] on icon "icon: caret-right" at bounding box center [115, 117] width 7 height 7
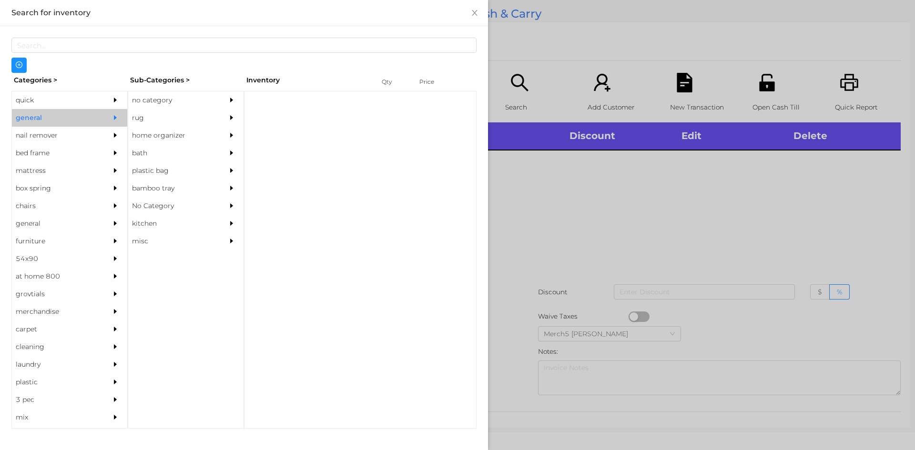
click at [157, 103] on div "no category" at bounding box center [171, 100] width 87 height 18
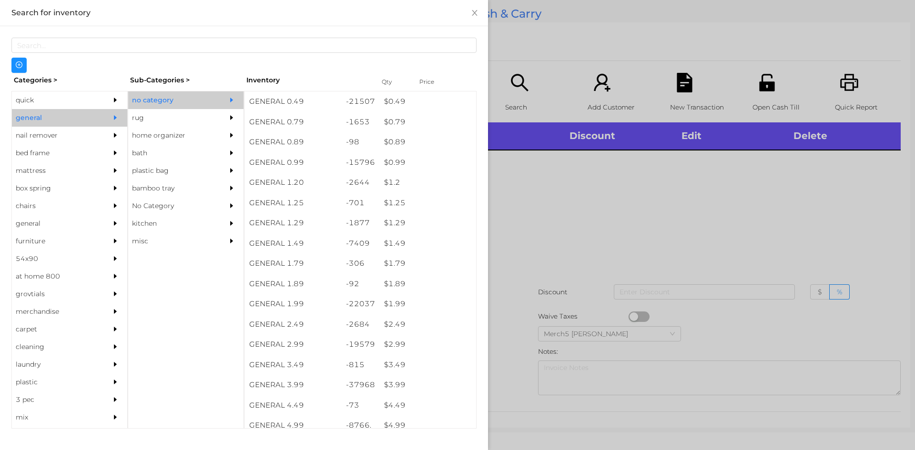
click at [697, 201] on div at bounding box center [457, 225] width 915 height 450
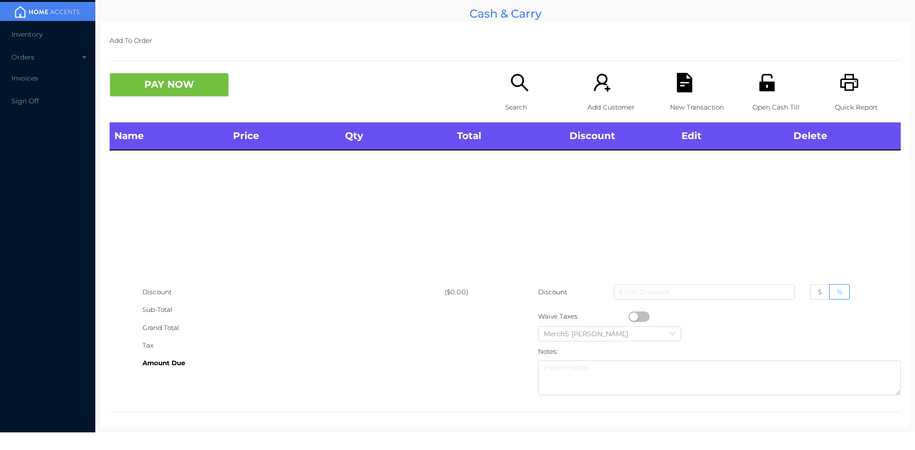
click at [537, 90] on div "Search" at bounding box center [538, 98] width 66 height 50
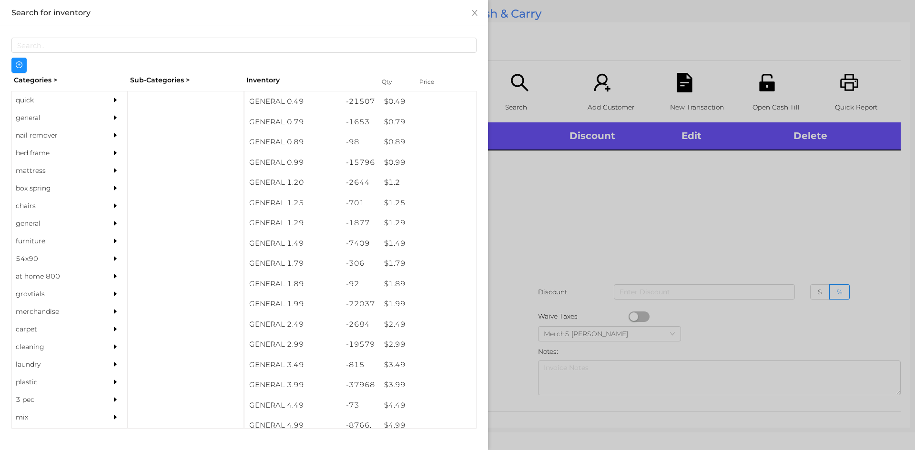
click at [94, 126] on div "general" at bounding box center [69, 118] width 115 height 18
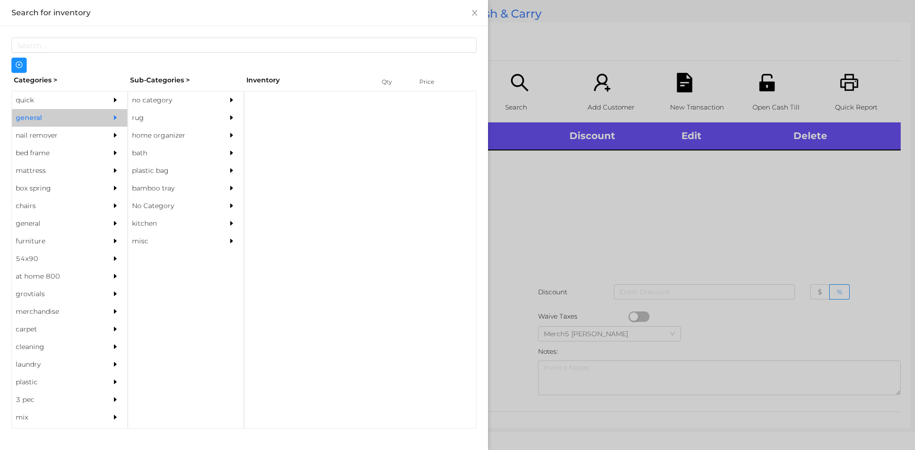
click at [158, 101] on div "no category" at bounding box center [171, 100] width 87 height 18
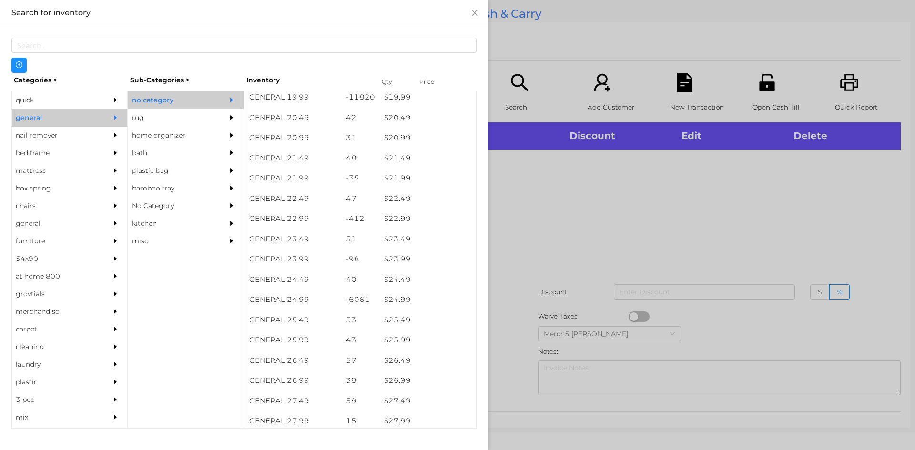
scroll to position [1048, 0]
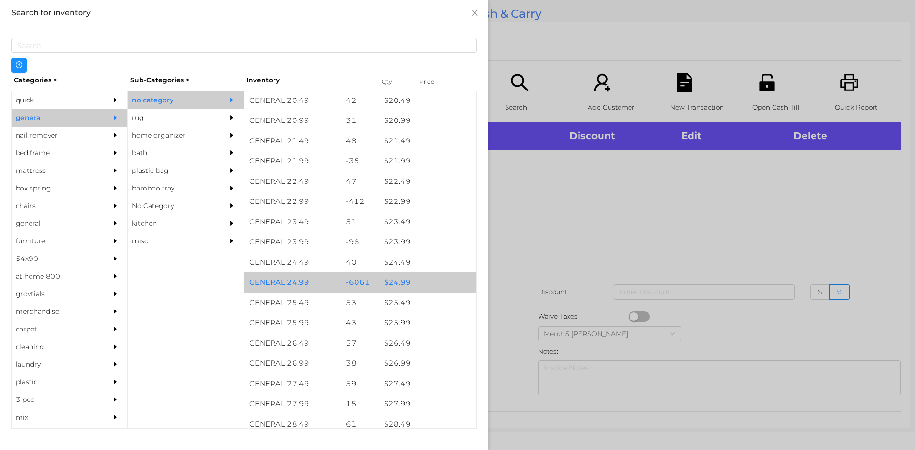
click at [424, 285] on div "$ 24.99" at bounding box center [427, 283] width 97 height 20
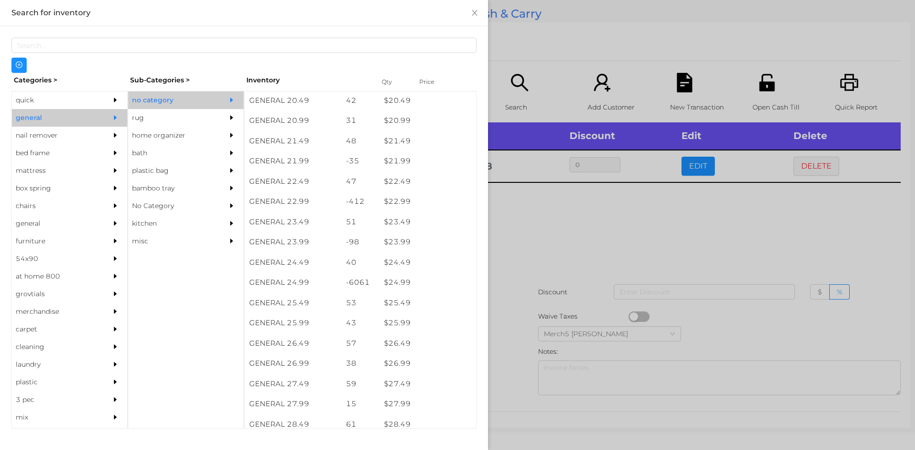
click at [553, 243] on div at bounding box center [457, 225] width 915 height 450
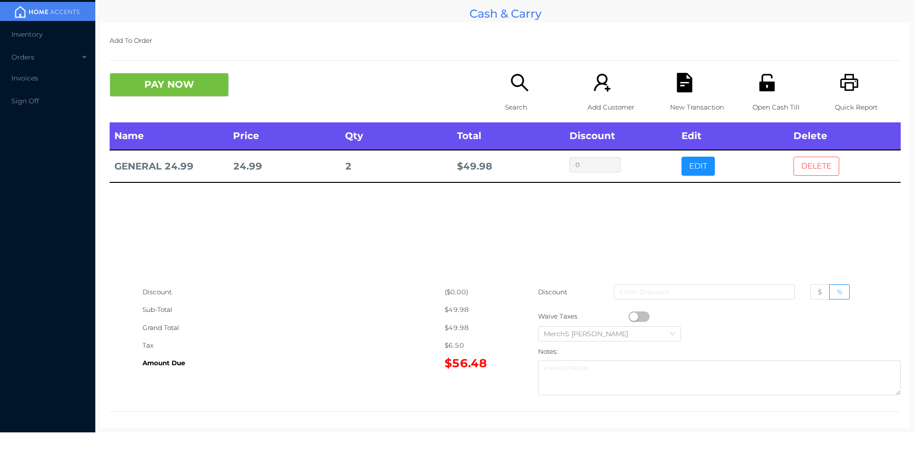
click at [798, 164] on button "DELETE" at bounding box center [816, 166] width 46 height 19
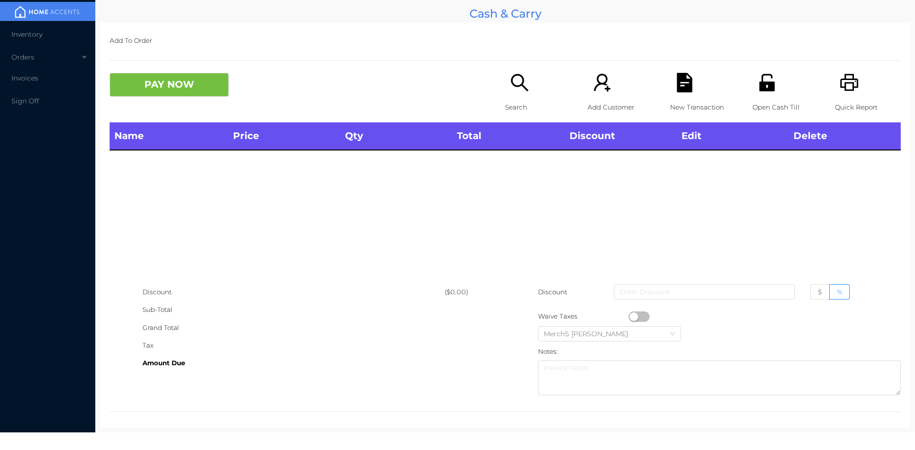
click at [767, 89] on icon "icon: unlock" at bounding box center [766, 82] width 15 height 17
click at [526, 89] on div "Search" at bounding box center [538, 98] width 66 height 50
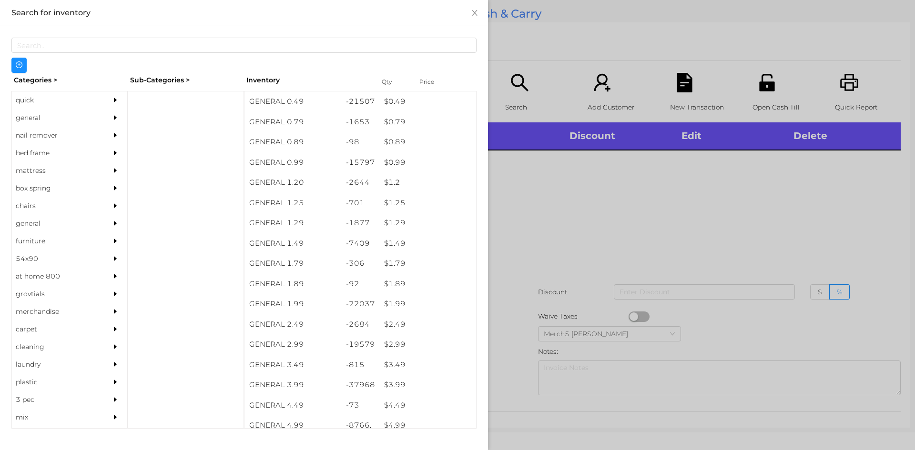
click at [117, 117] on div at bounding box center [117, 118] width 19 height 18
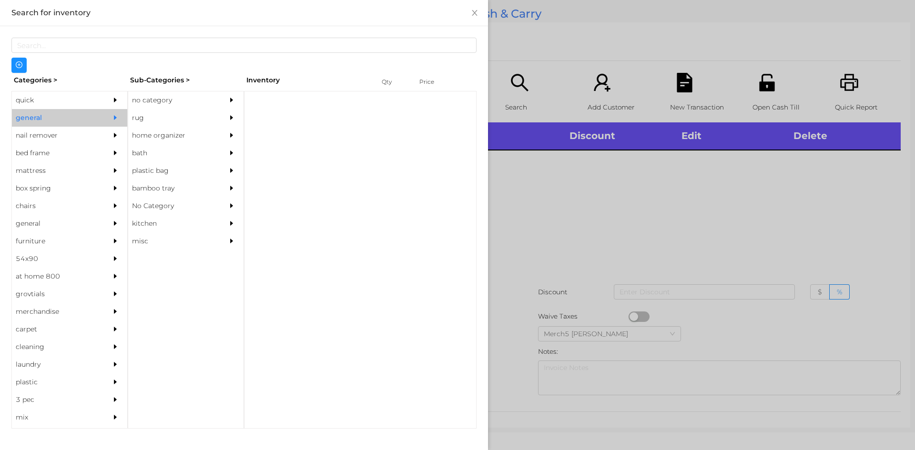
click at [165, 106] on div "no category" at bounding box center [171, 100] width 87 height 18
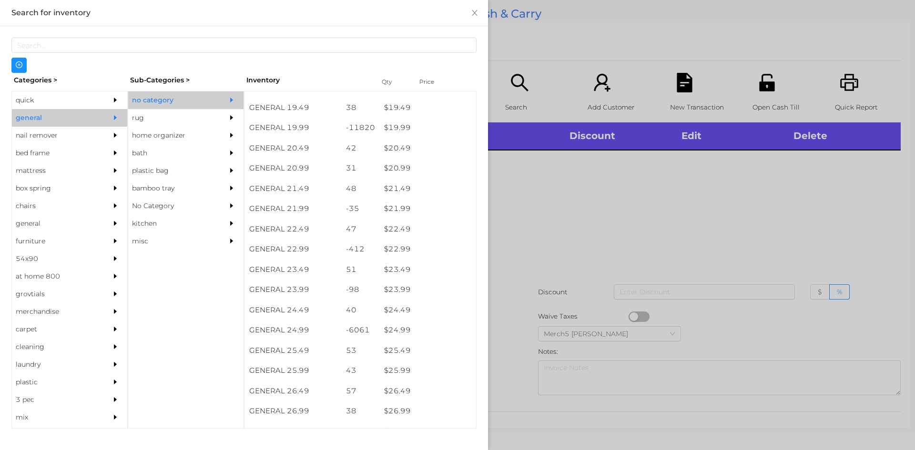
scroll to position [1239, 0]
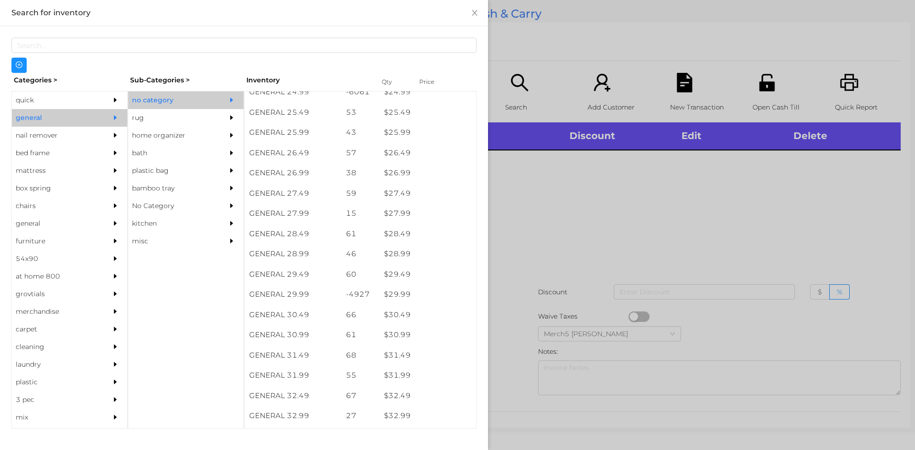
click at [628, 221] on div at bounding box center [457, 225] width 915 height 450
